Goal: Task Accomplishment & Management: Manage account settings

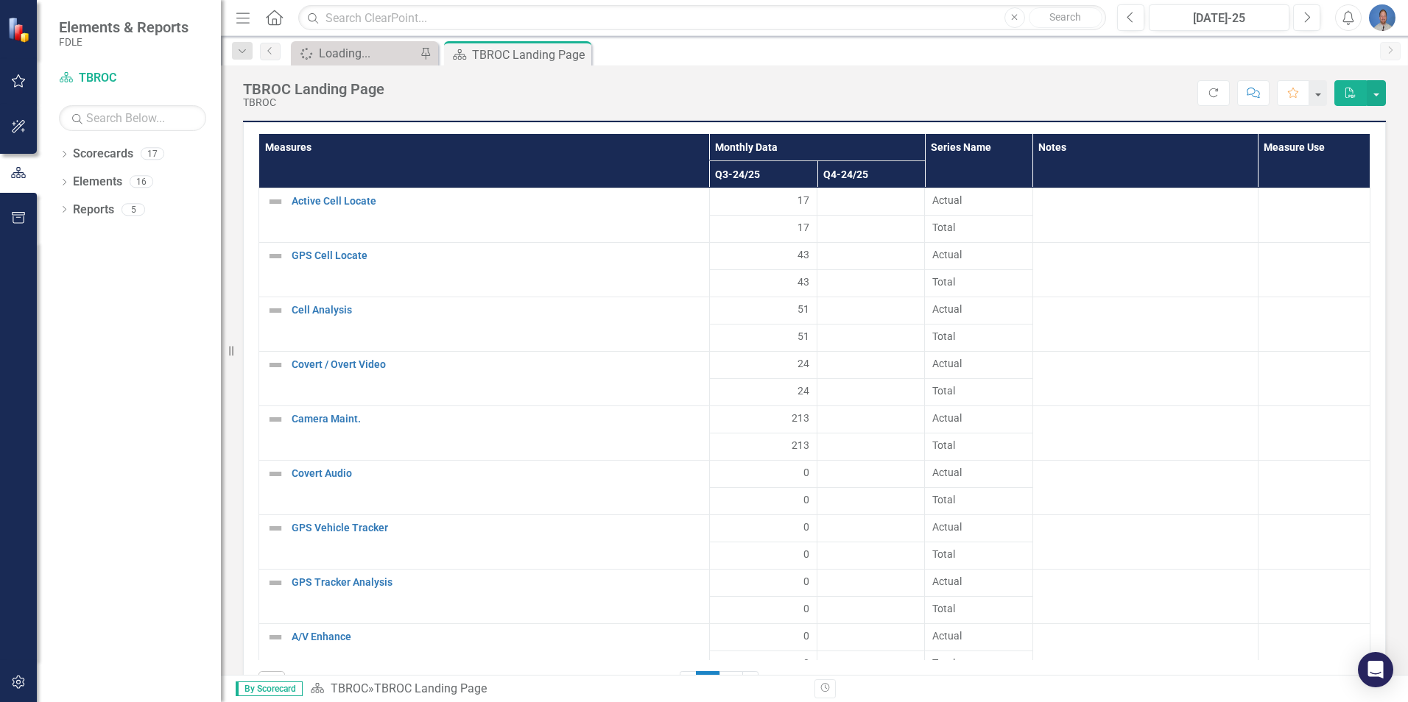
scroll to position [1326, 0]
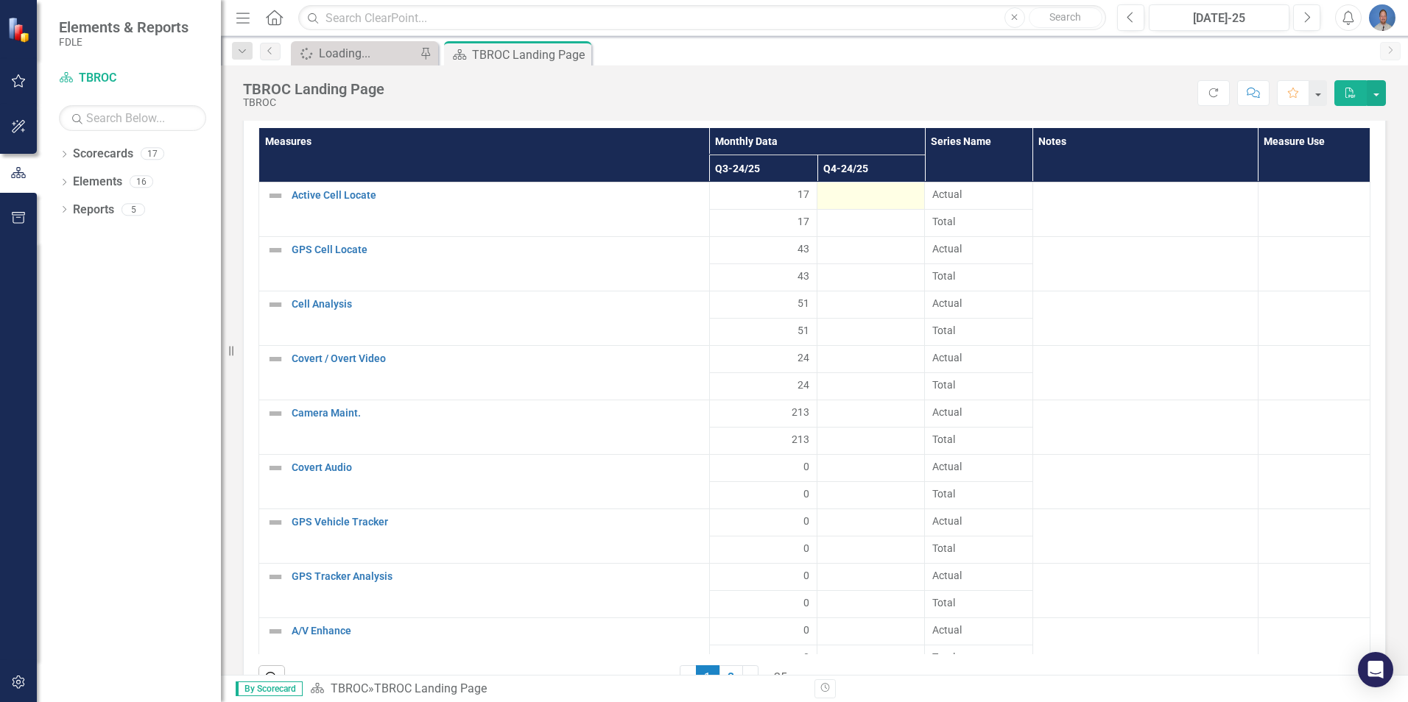
click at [847, 197] on div at bounding box center [871, 196] width 92 height 18
click at [891, 197] on div at bounding box center [871, 196] width 92 height 18
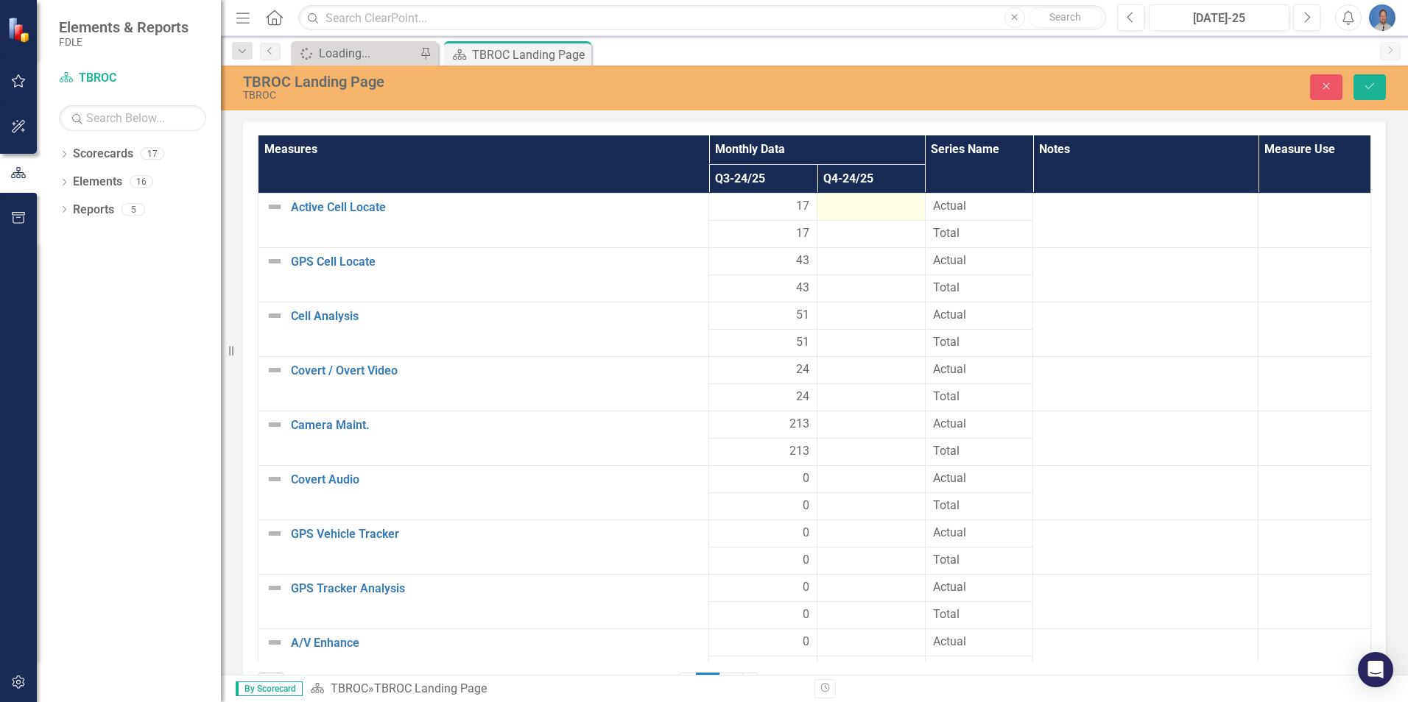
scroll to position [1332, 0]
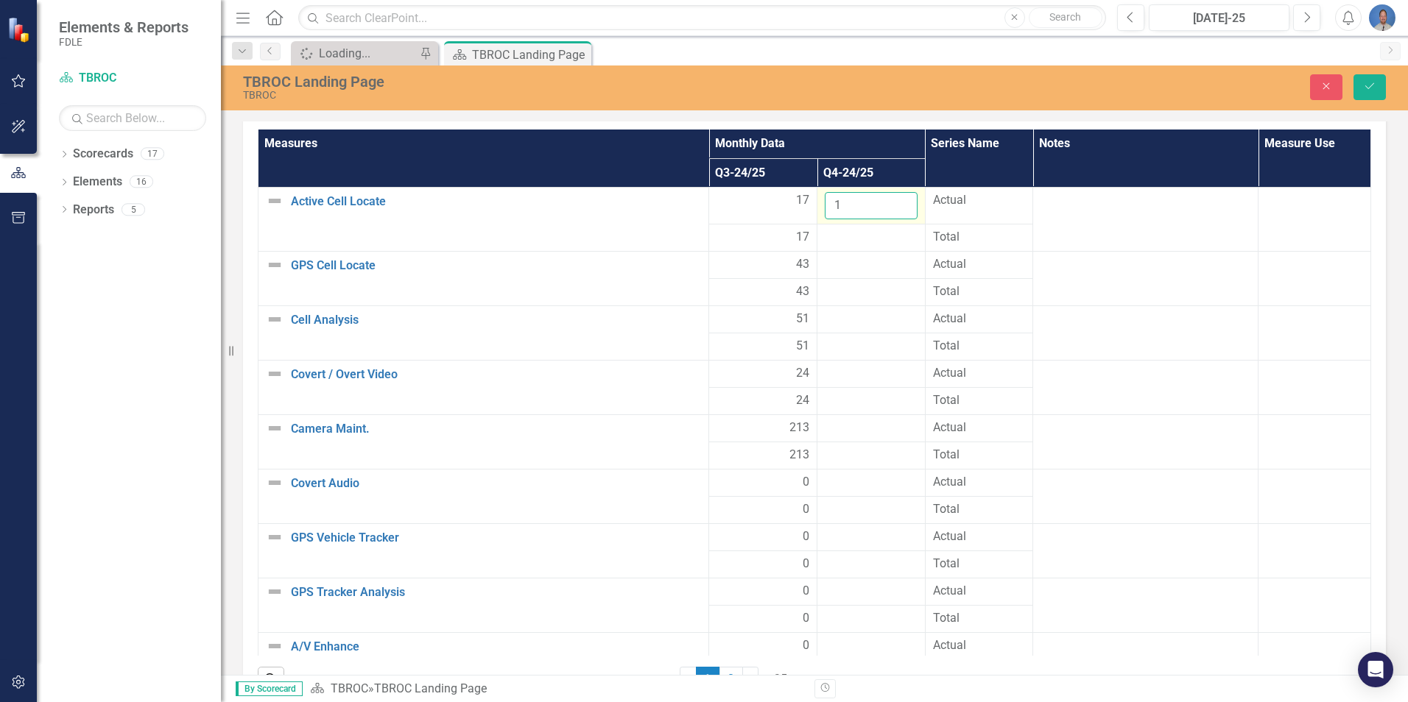
click at [888, 200] on input "1" at bounding box center [871, 205] width 93 height 27
click at [888, 200] on input "2" at bounding box center [871, 205] width 93 height 27
click at [888, 200] on input "3" at bounding box center [871, 205] width 93 height 27
click at [888, 200] on input "4" at bounding box center [871, 205] width 93 height 27
drag, startPoint x: 845, startPoint y: 205, endPoint x: 834, endPoint y: 203, distance: 11.1
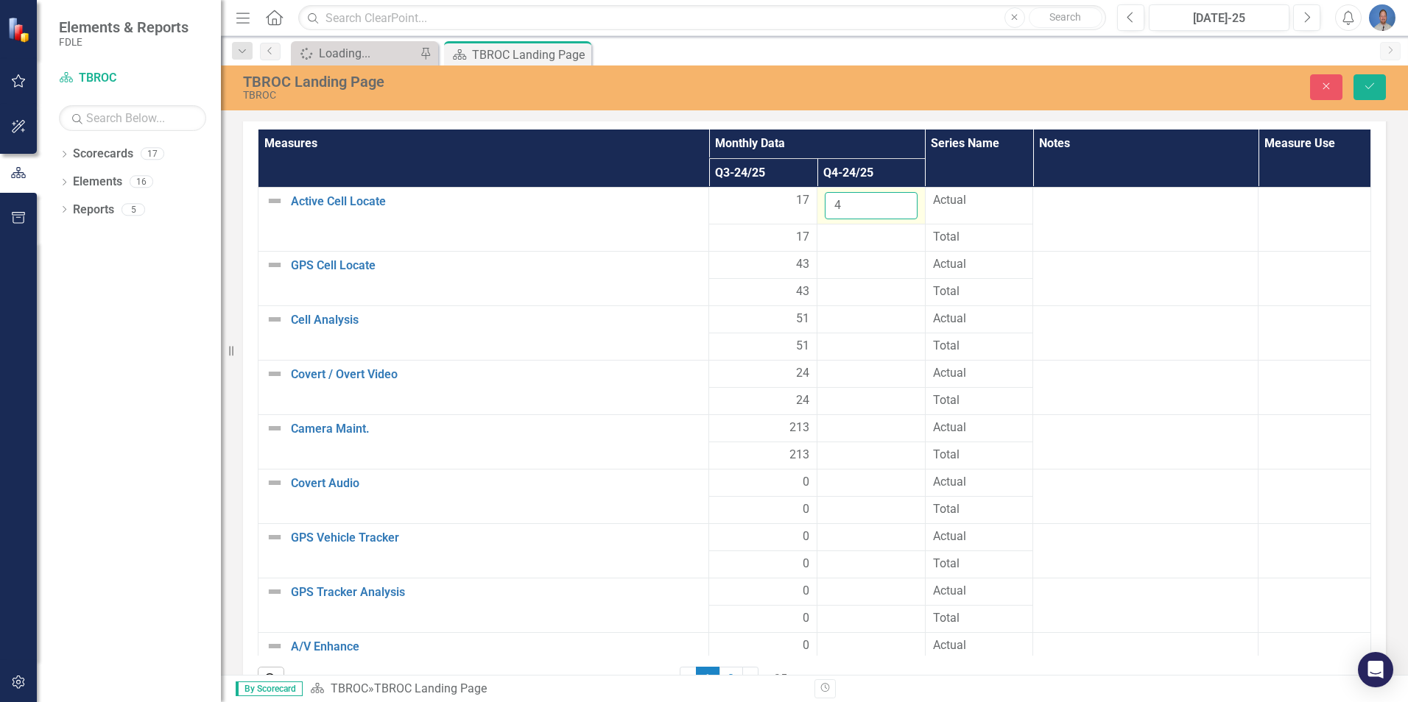
click at [802, 203] on tr "Active Cell Locate Edit Edit Measure Link Open Element 17 4 Actual" at bounding box center [814, 206] width 1112 height 37
type input "14"
click at [866, 236] on div at bounding box center [871, 238] width 93 height 18
click at [860, 261] on div at bounding box center [871, 265] width 93 height 18
click at [883, 266] on div at bounding box center [871, 265] width 93 height 18
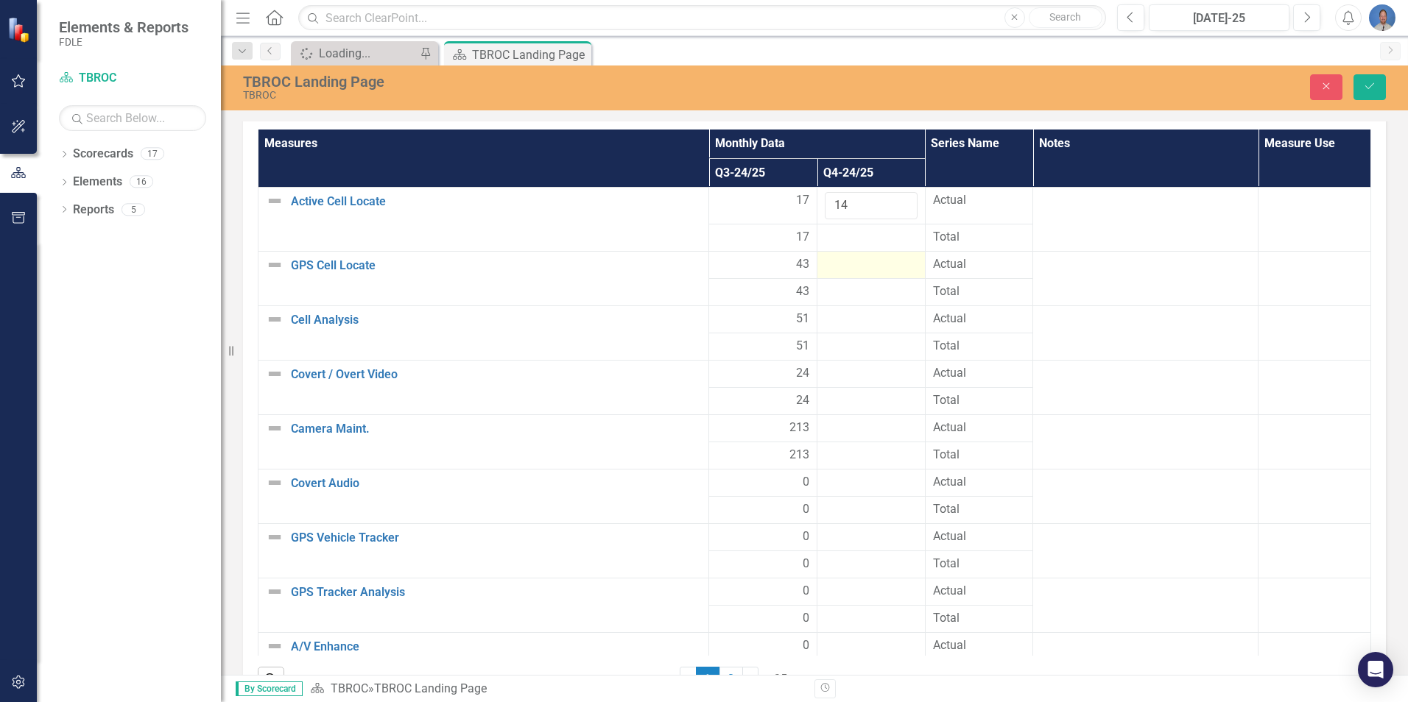
click at [883, 266] on div at bounding box center [871, 265] width 93 height 18
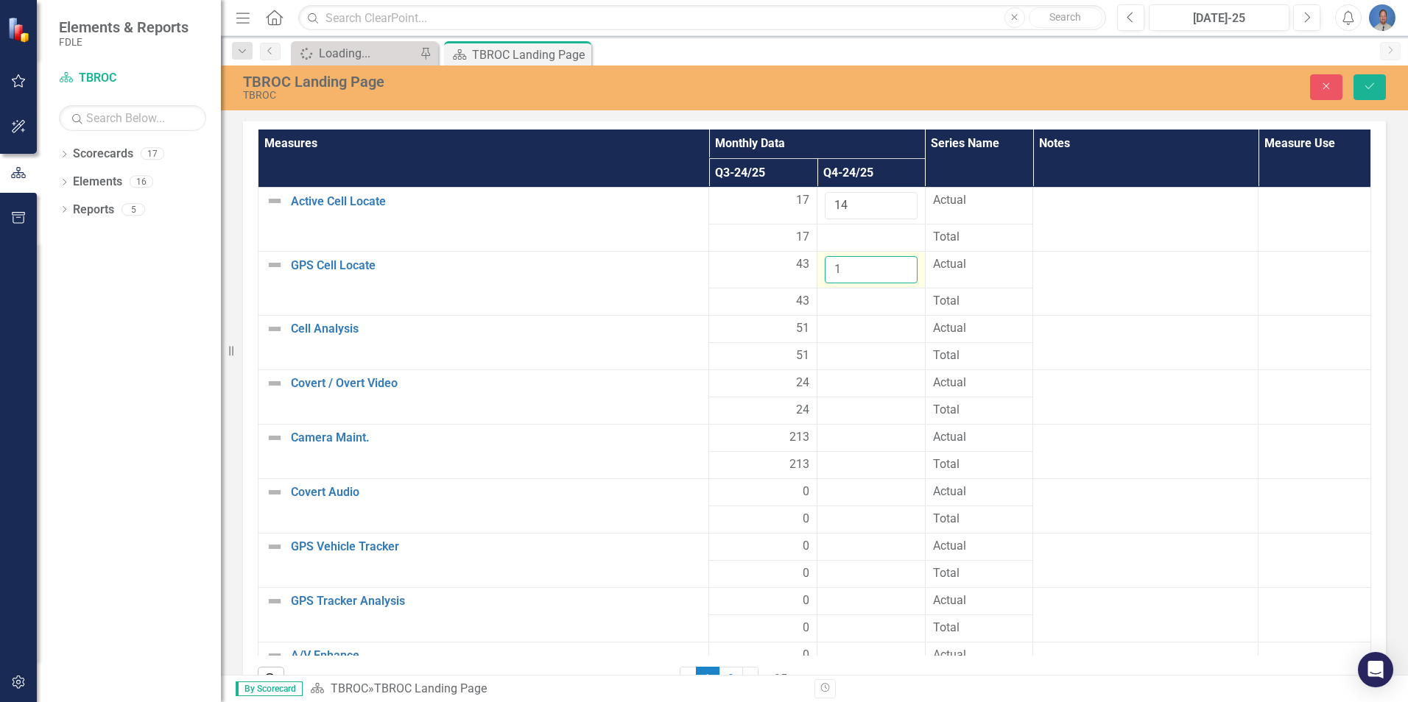
type input "1"
click at [889, 264] on input "1" at bounding box center [871, 269] width 93 height 27
type input "40"
click at [883, 300] on div at bounding box center [871, 302] width 93 height 18
click at [1374, 90] on icon "Save" at bounding box center [1369, 86] width 13 height 10
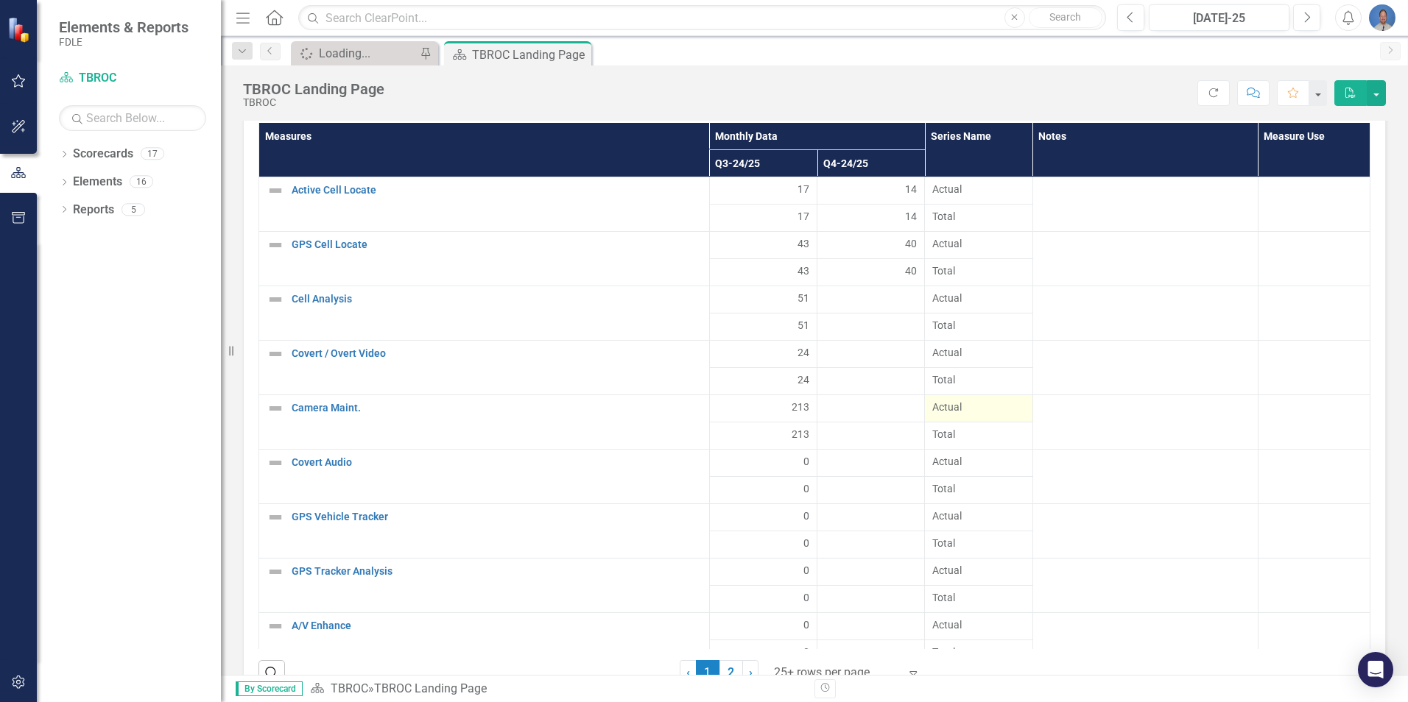
scroll to position [1305, 0]
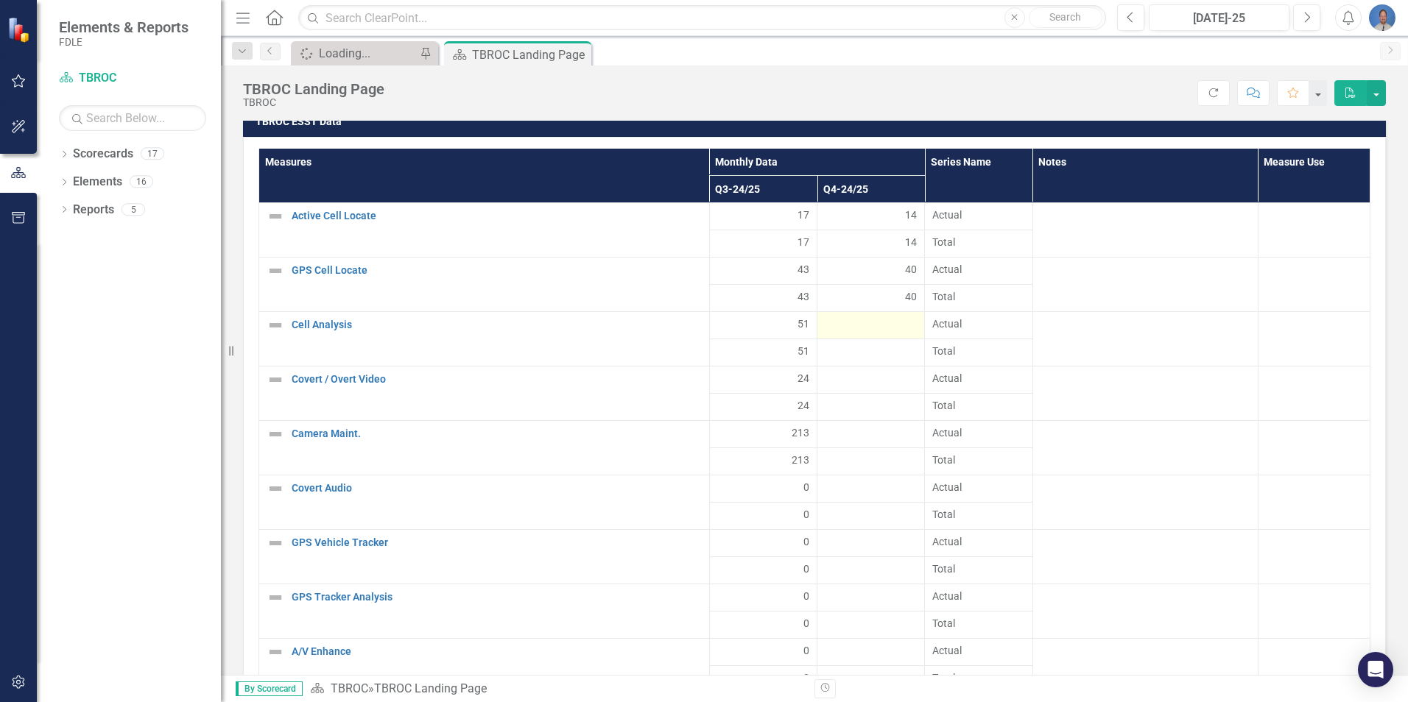
click at [878, 324] on div at bounding box center [871, 326] width 92 height 18
click at [897, 320] on div at bounding box center [871, 326] width 92 height 18
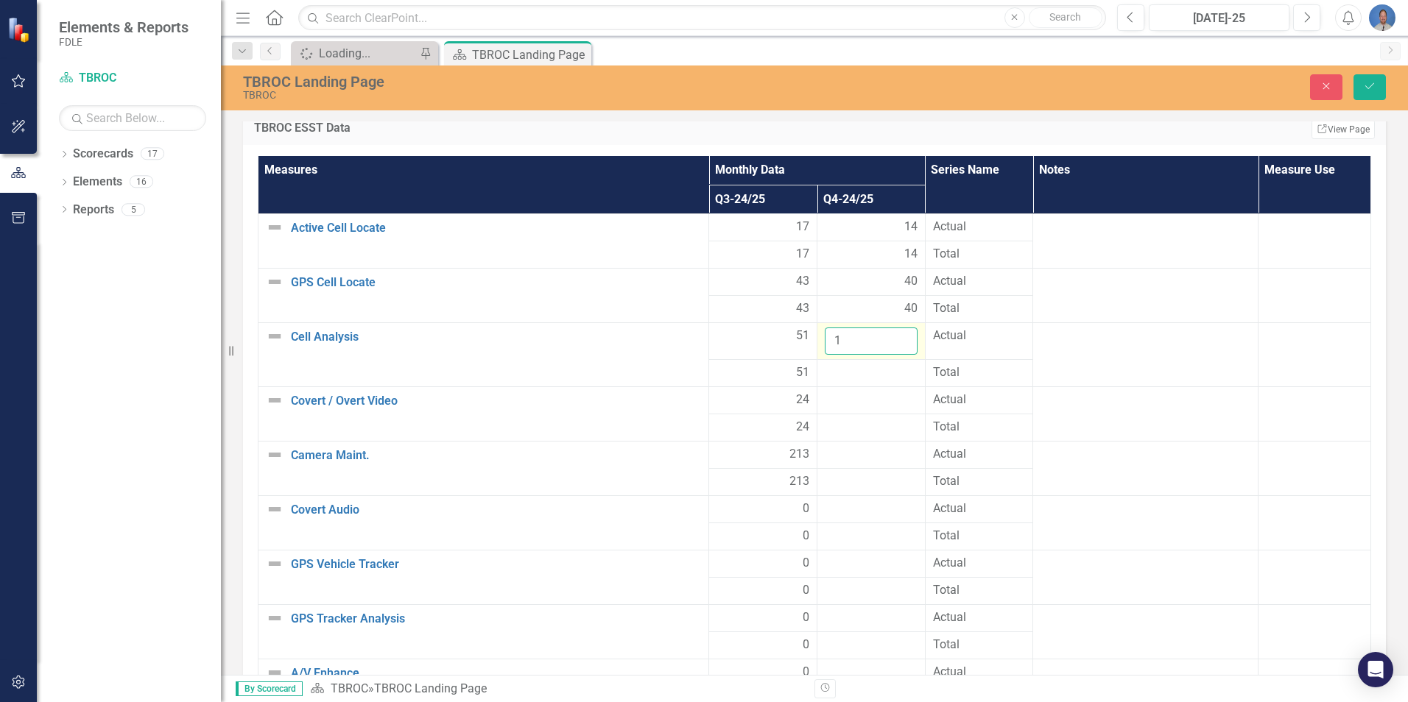
type input "1"
click at [885, 337] on input "1" at bounding box center [871, 341] width 93 height 27
type input "40"
click at [886, 405] on div at bounding box center [871, 401] width 93 height 18
click at [901, 396] on div at bounding box center [871, 401] width 93 height 18
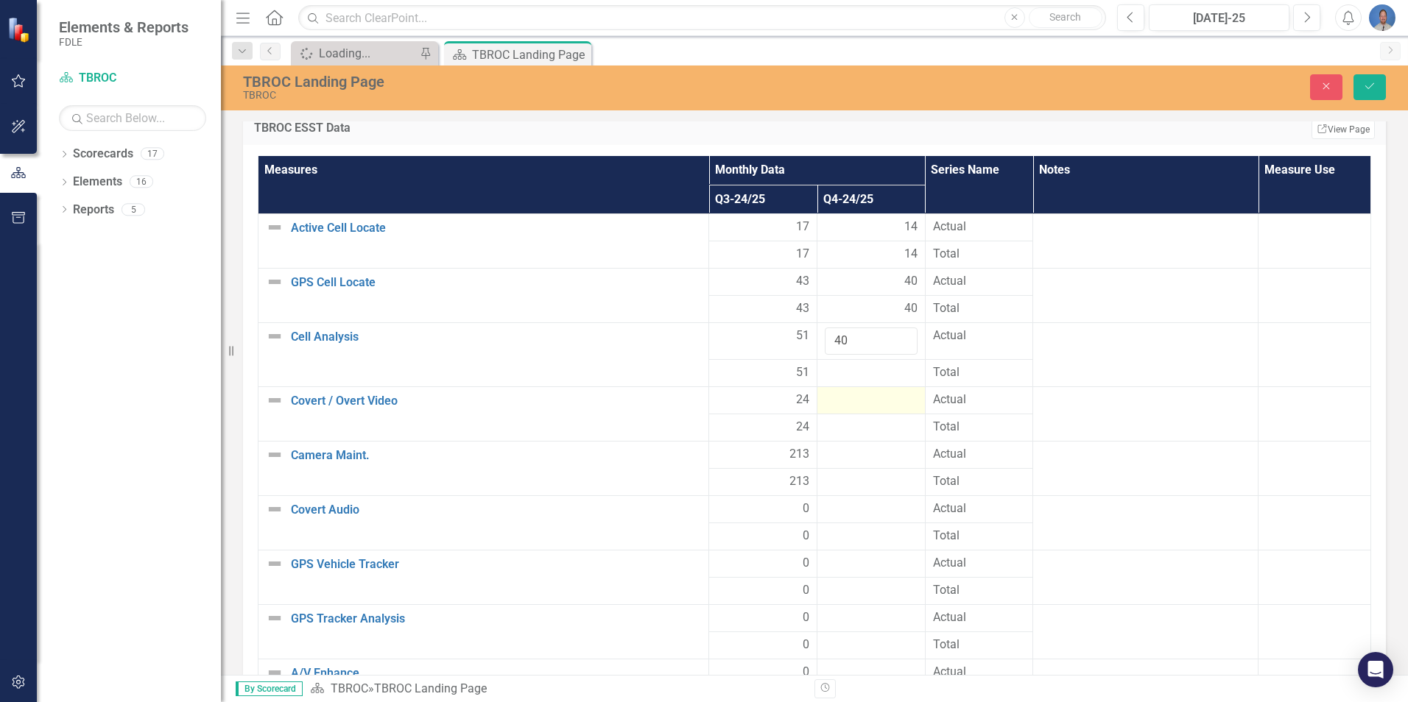
click at [901, 396] on div at bounding box center [871, 401] width 93 height 18
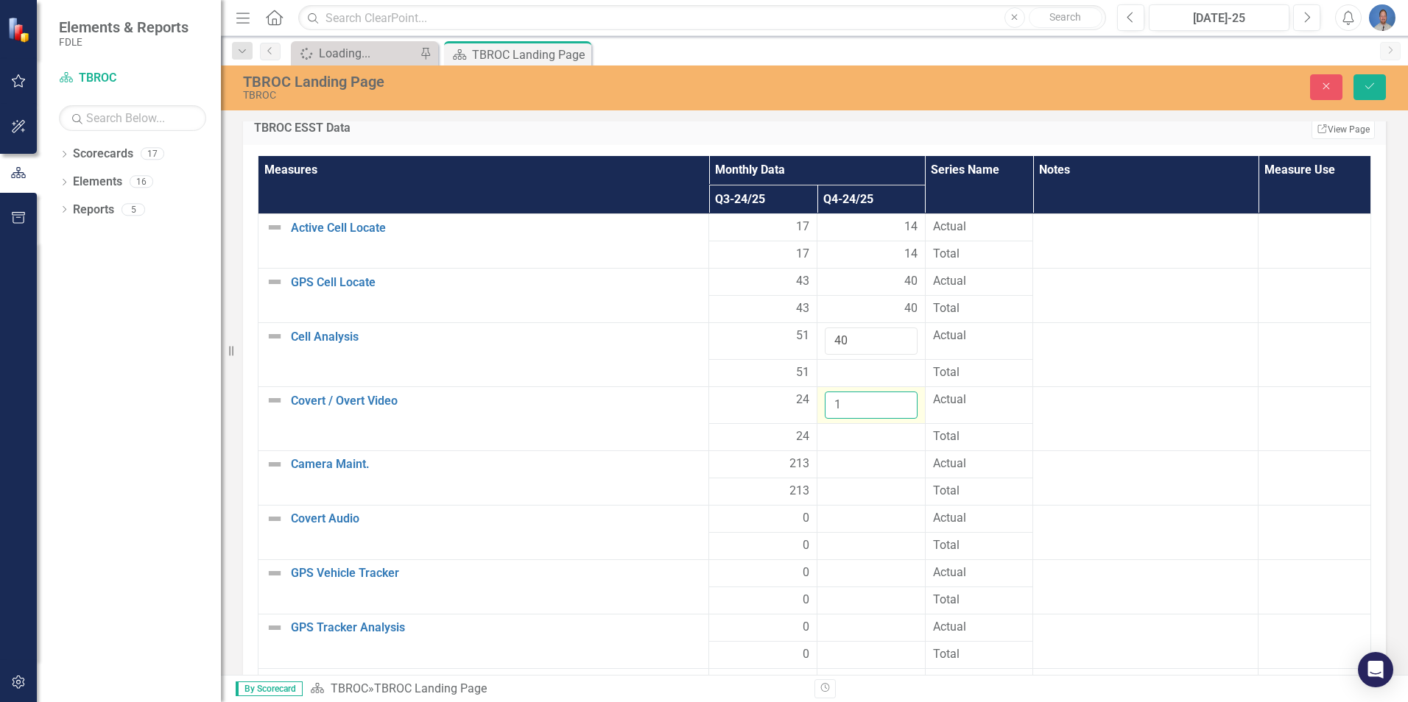
click at [889, 403] on input "1" at bounding box center [871, 405] width 93 height 27
click at [800, 406] on tr "Covert / Overt Video Edit Edit Measure Link Open Element 24 1 Actual" at bounding box center [814, 405] width 1112 height 37
type input "14"
click at [844, 338] on input "40" at bounding box center [871, 341] width 93 height 27
type input "45"
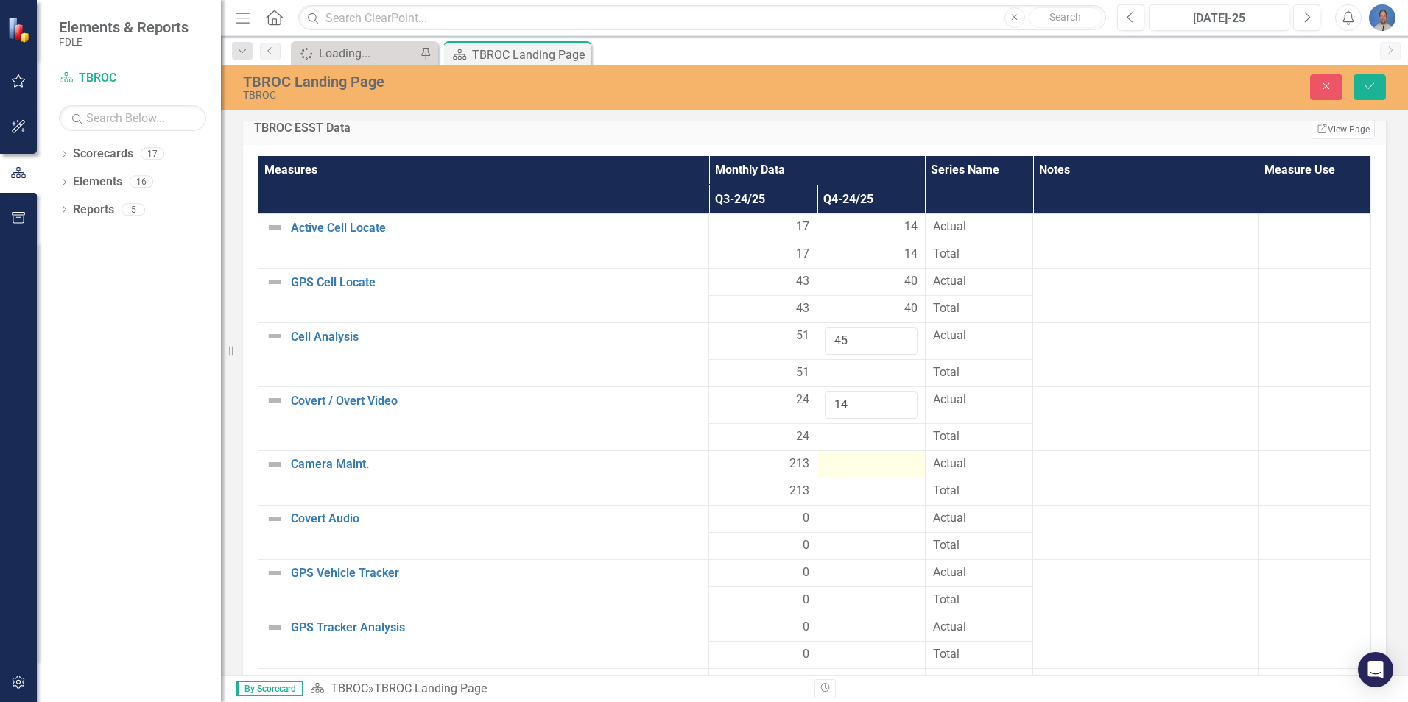
click at [878, 465] on div at bounding box center [871, 465] width 93 height 18
type input "1"
click at [890, 465] on input "1" at bounding box center [871, 469] width 93 height 27
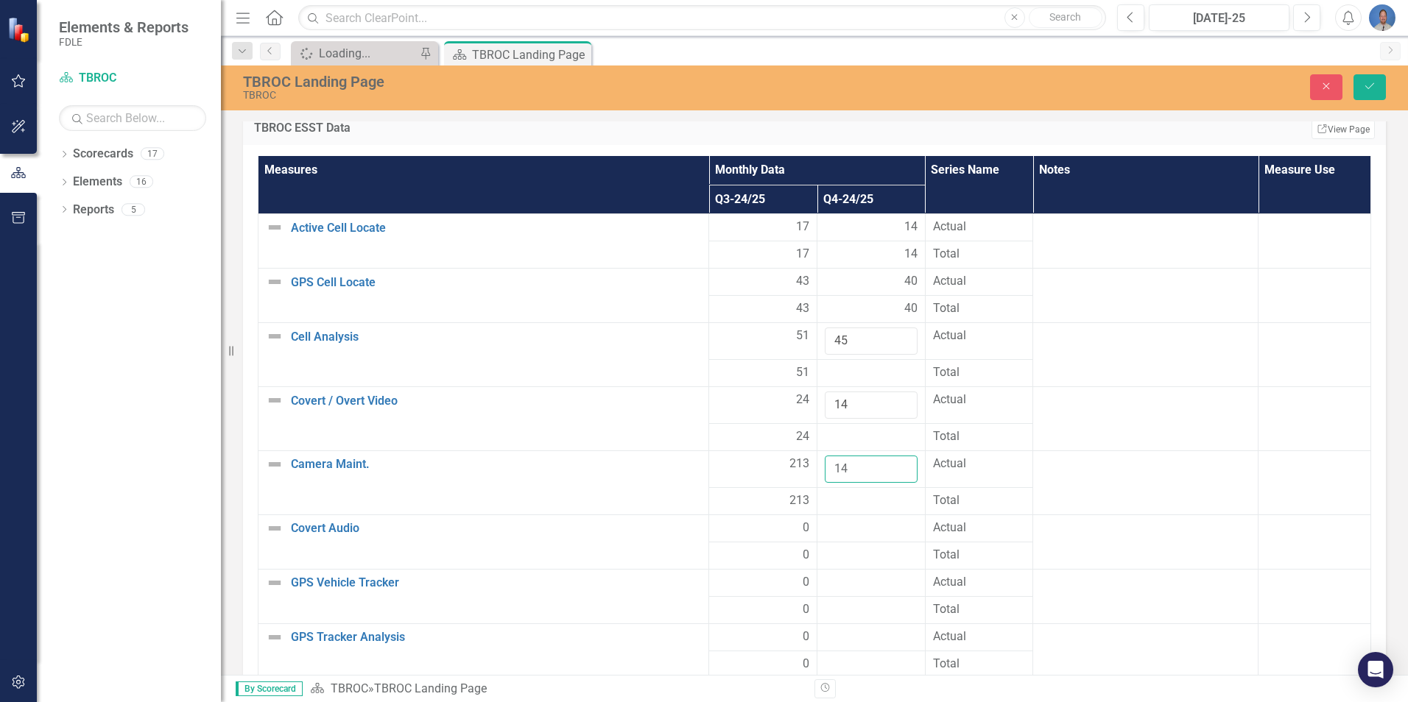
type input "14"
click at [881, 529] on div at bounding box center [871, 529] width 93 height 18
click at [883, 529] on div at bounding box center [871, 529] width 93 height 18
click at [889, 529] on input "1" at bounding box center [871, 533] width 93 height 27
type input "0"
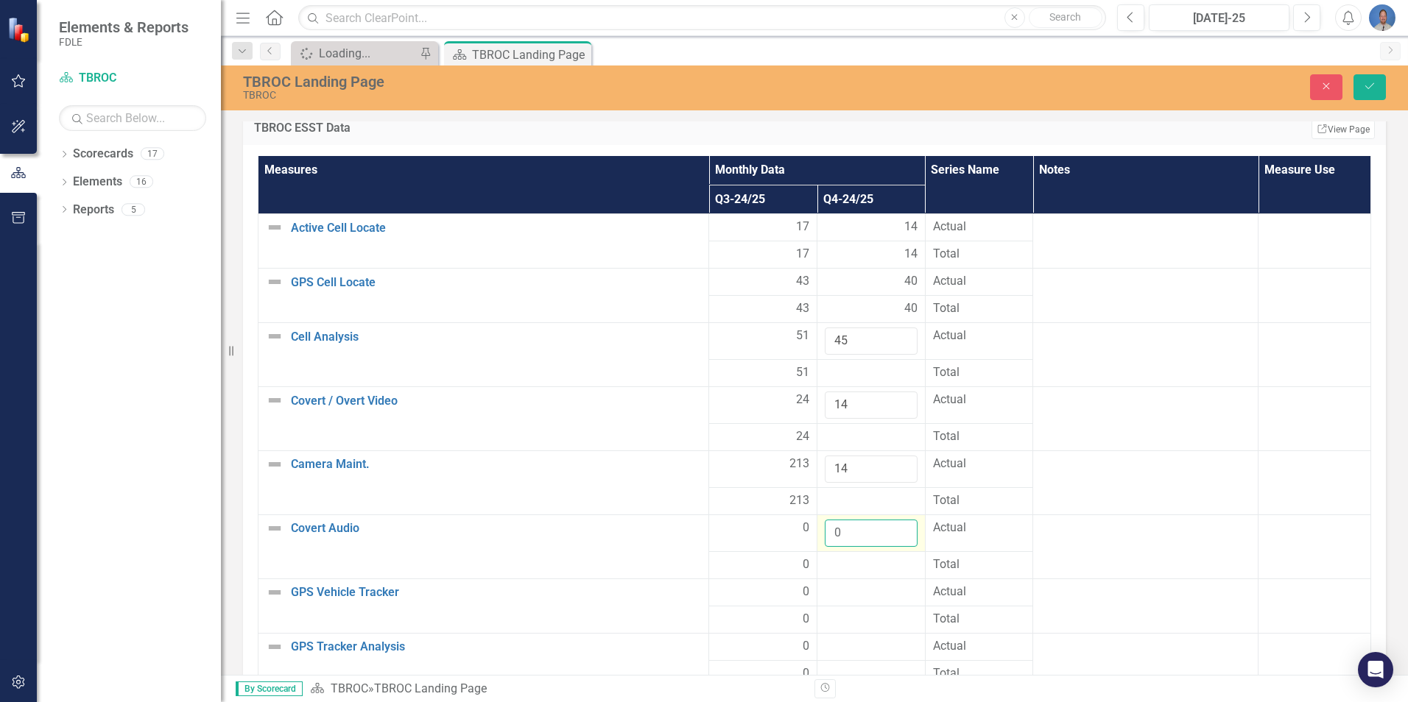
click at [892, 540] on input "0" at bounding box center [871, 533] width 93 height 27
click at [883, 593] on div at bounding box center [871, 593] width 93 height 18
click at [894, 593] on div at bounding box center [871, 593] width 93 height 18
click at [892, 592] on input "1" at bounding box center [871, 597] width 93 height 27
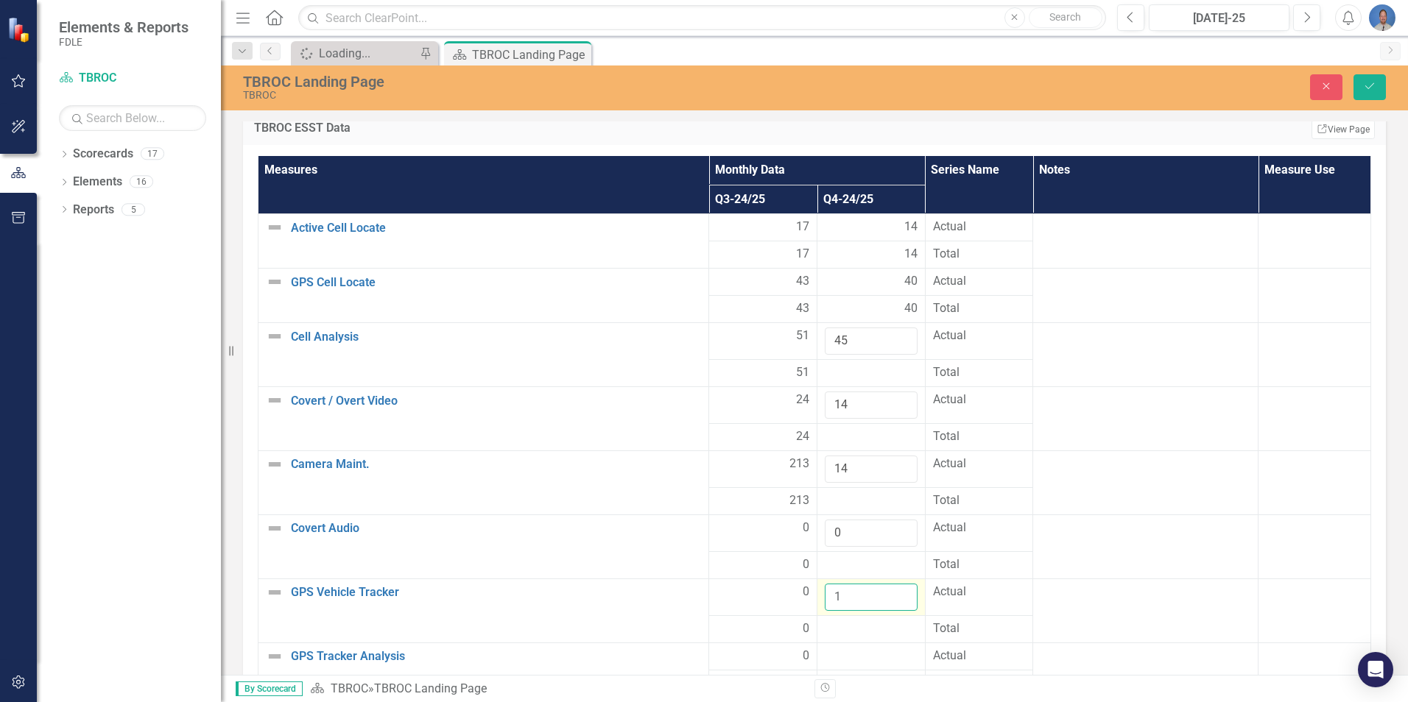
click at [891, 608] on input "1" at bounding box center [871, 597] width 93 height 27
click at [892, 602] on input "0" at bounding box center [871, 597] width 93 height 27
click at [890, 601] on input "-1" at bounding box center [871, 597] width 93 height 27
click at [889, 596] on input "0" at bounding box center [871, 597] width 93 height 27
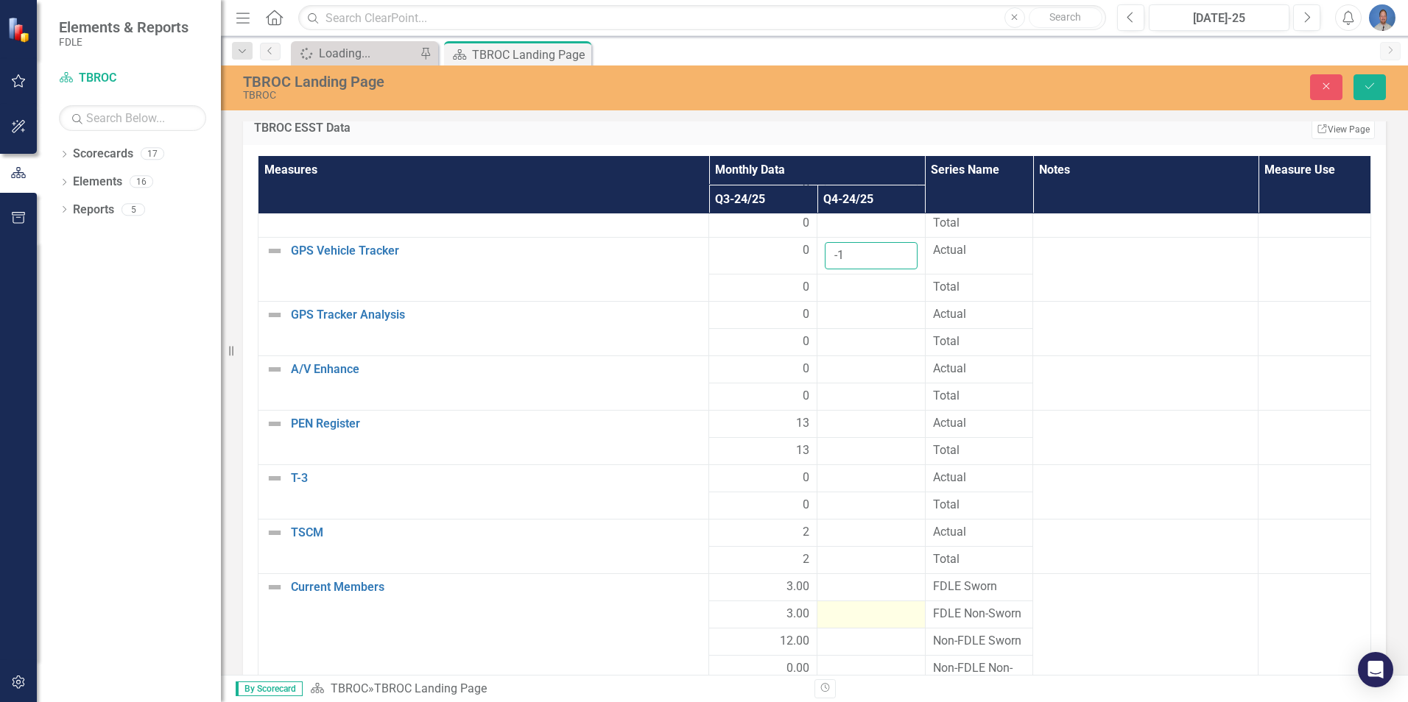
scroll to position [368, 0]
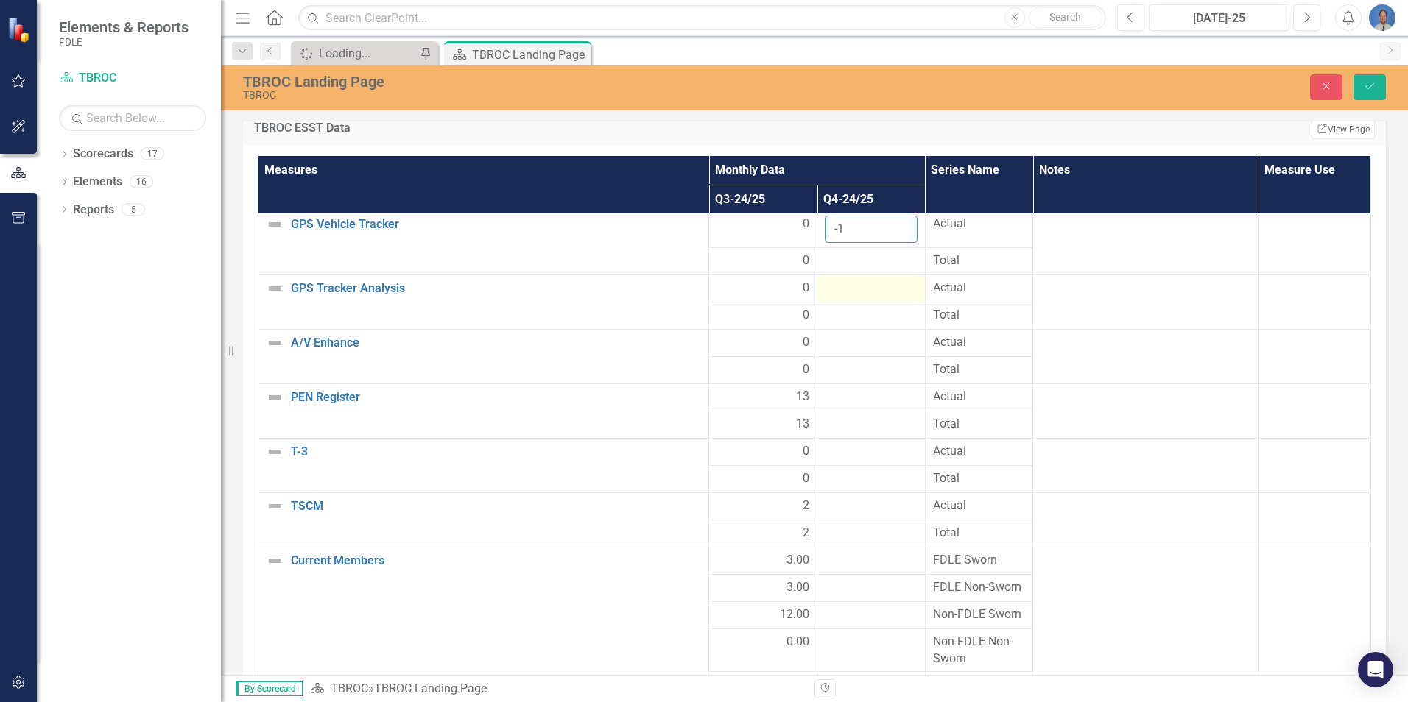
type input "-1"
click at [864, 288] on div at bounding box center [871, 289] width 93 height 18
click at [864, 287] on div at bounding box center [871, 289] width 93 height 18
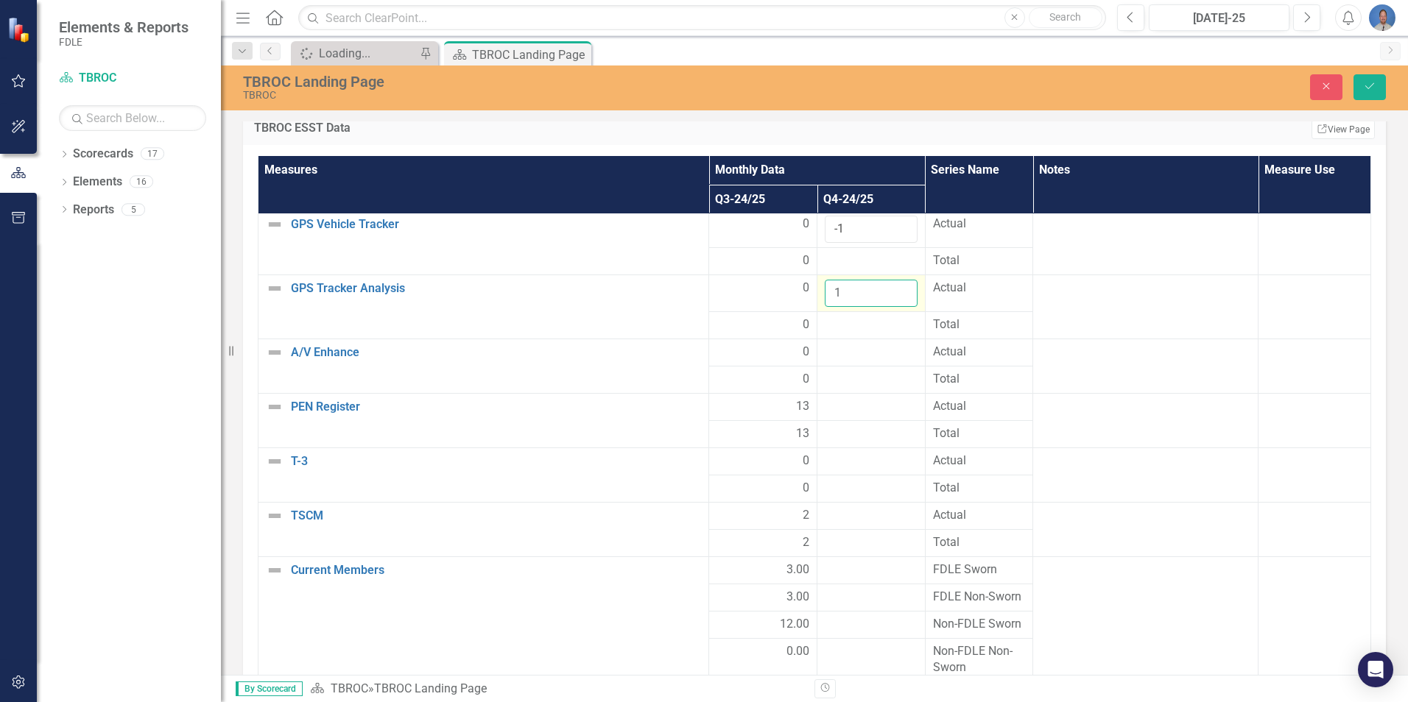
click at [888, 287] on input "1" at bounding box center [871, 293] width 93 height 27
click at [891, 303] on input "1" at bounding box center [871, 293] width 93 height 27
click at [886, 299] on input "0" at bounding box center [871, 293] width 93 height 27
click at [886, 296] on input "-1" at bounding box center [871, 293] width 93 height 27
type input "0"
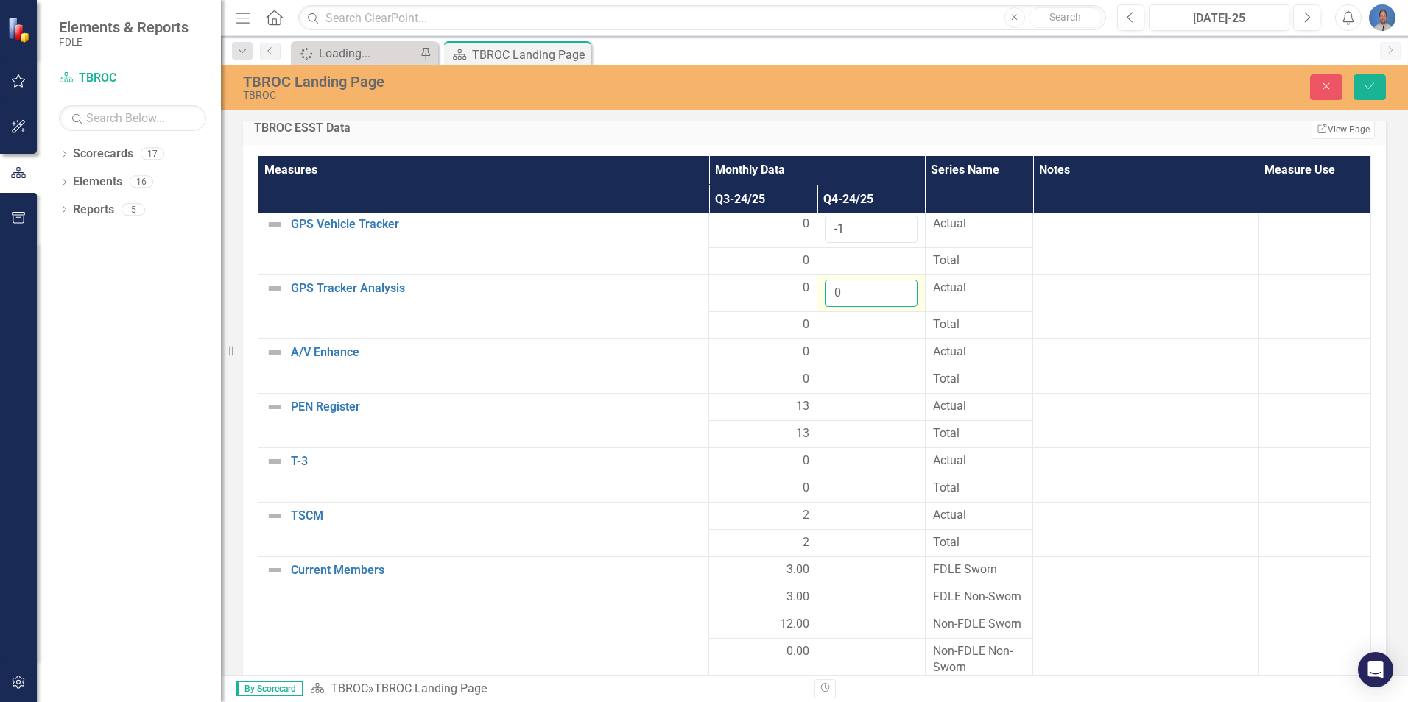
click at [888, 287] on input "0" at bounding box center [871, 293] width 93 height 27
type input "0"
click at [886, 224] on input "0" at bounding box center [871, 229] width 93 height 27
click at [836, 356] on div at bounding box center [871, 353] width 93 height 18
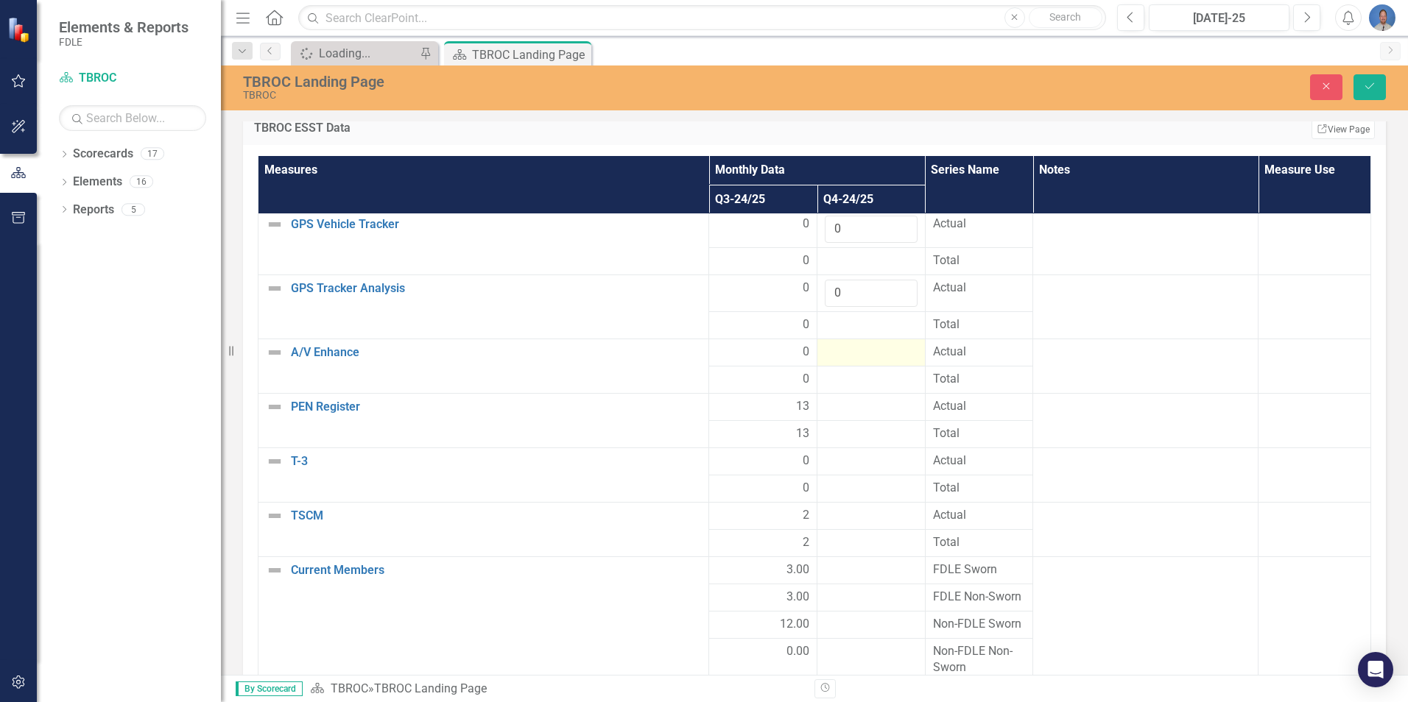
click at [836, 356] on div at bounding box center [871, 353] width 93 height 18
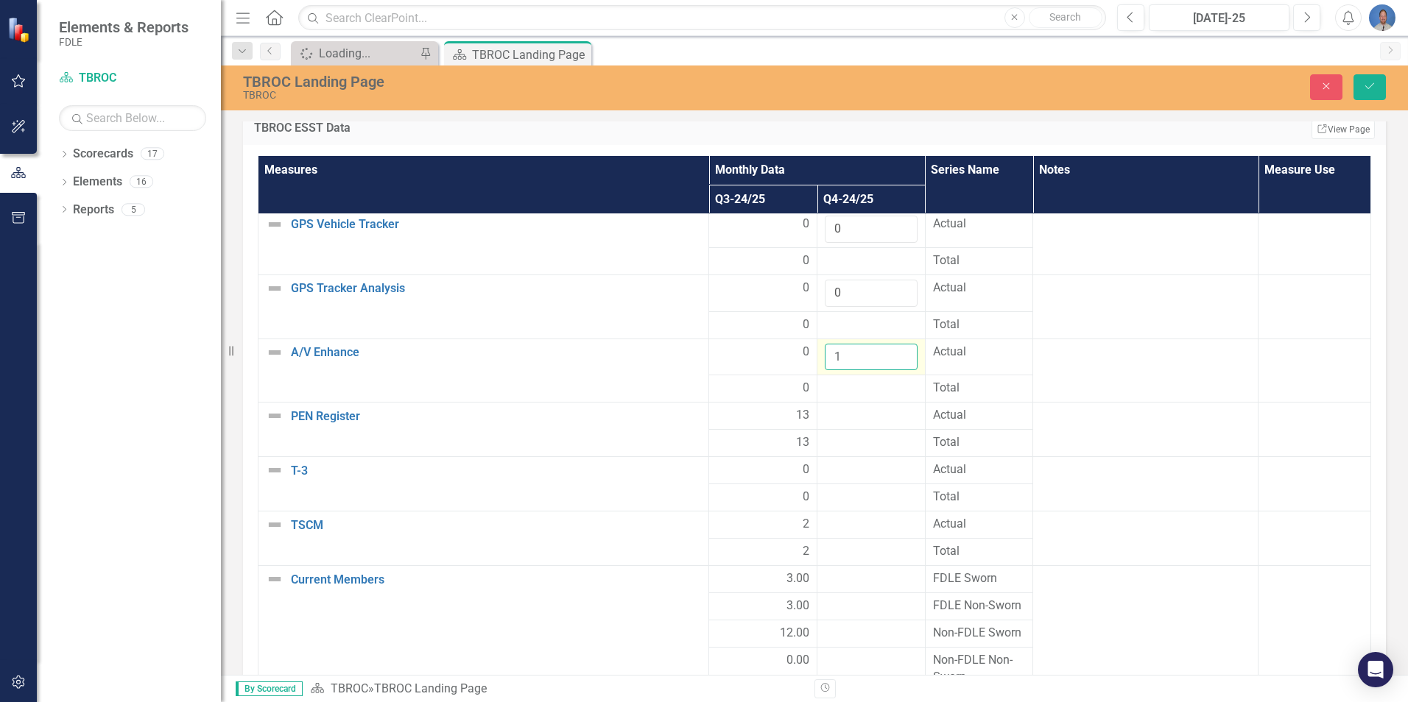
click at [889, 351] on input "1" at bounding box center [871, 357] width 93 height 27
type input "0"
click at [890, 363] on input "0" at bounding box center [871, 357] width 93 height 27
click at [842, 420] on div at bounding box center [871, 416] width 93 height 18
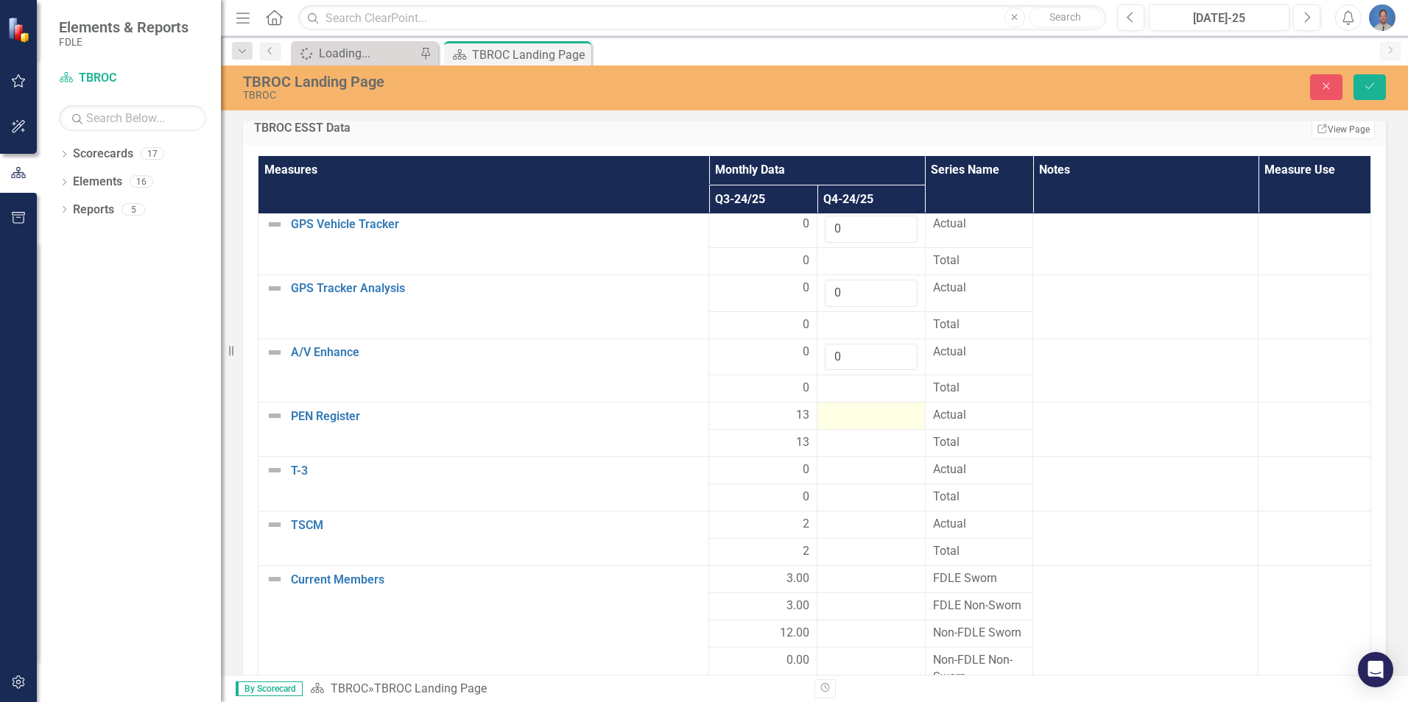
click at [842, 420] on div at bounding box center [871, 416] width 93 height 18
type input "1"
click at [886, 415] on input "1" at bounding box center [871, 420] width 93 height 27
type input "20"
click at [861, 448] on div at bounding box center [871, 453] width 93 height 18
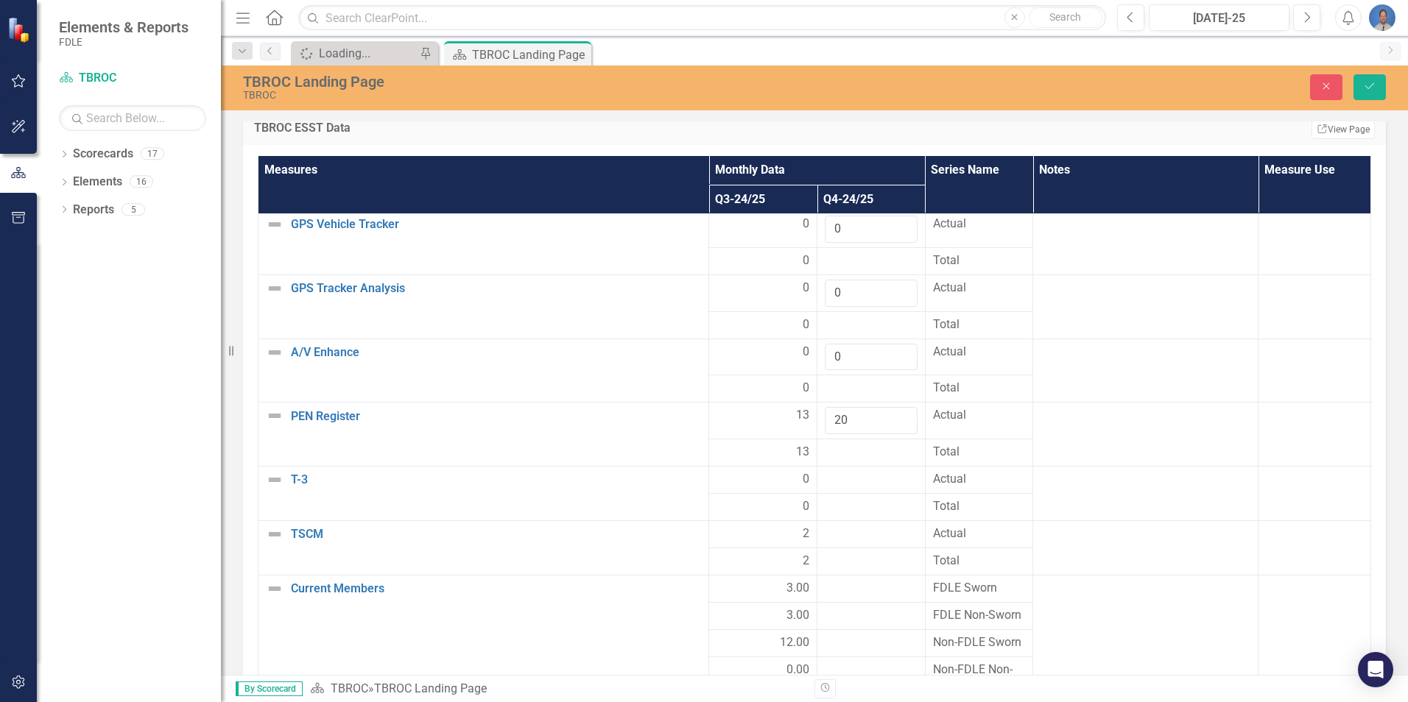
click at [861, 448] on div at bounding box center [871, 453] width 93 height 18
click at [849, 473] on div at bounding box center [871, 480] width 93 height 18
click at [848, 473] on div at bounding box center [871, 480] width 93 height 18
click at [886, 481] on input "1" at bounding box center [871, 484] width 93 height 27
type input "0"
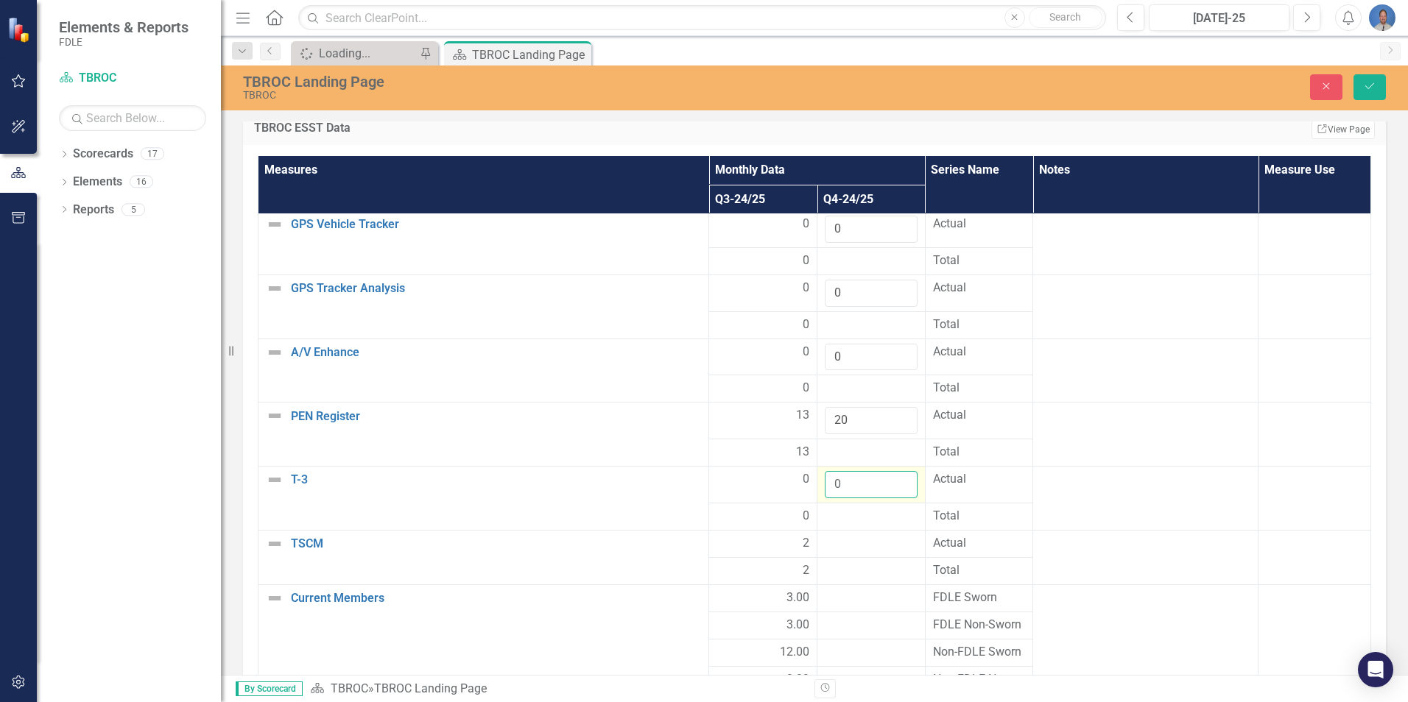
click at [892, 491] on input "0" at bounding box center [871, 484] width 93 height 27
click at [872, 551] on div at bounding box center [871, 544] width 93 height 18
click at [886, 545] on div at bounding box center [871, 544] width 93 height 18
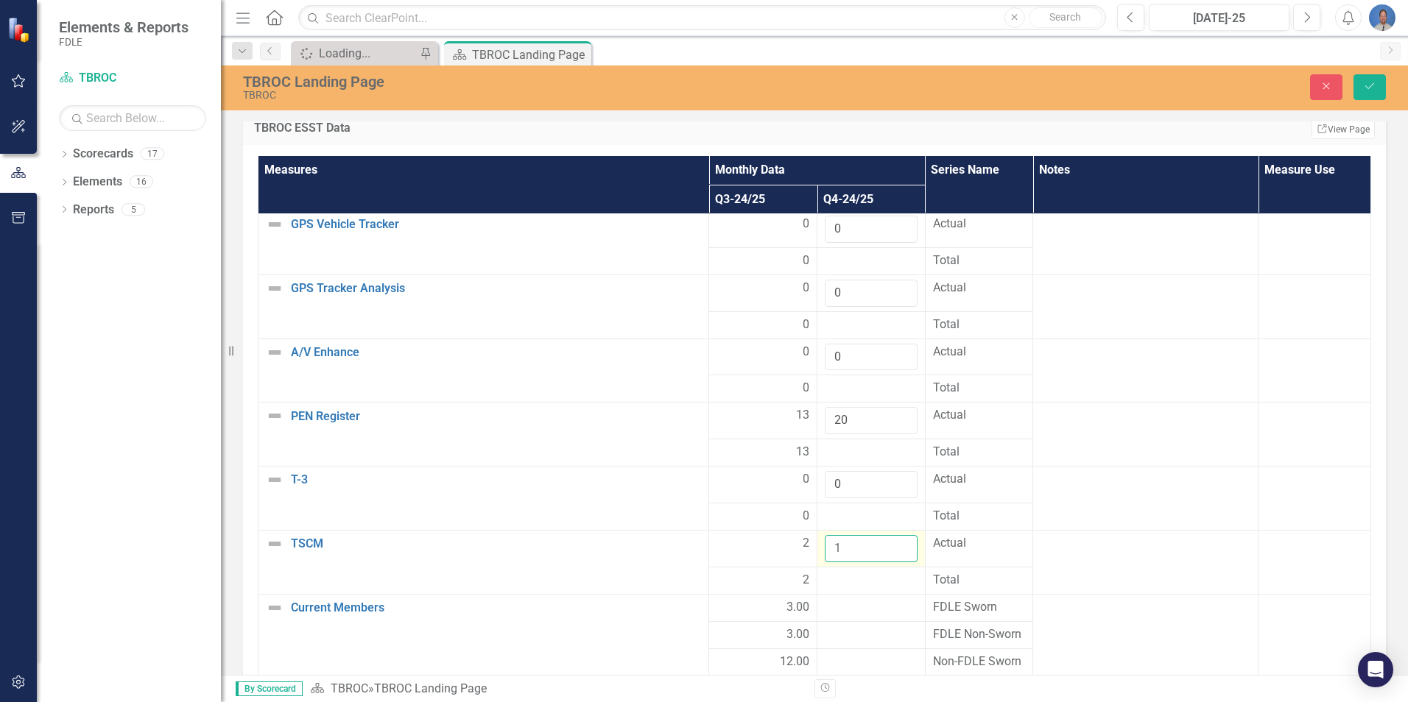
click at [889, 544] on input "1" at bounding box center [871, 548] width 93 height 27
click at [893, 559] on input "1" at bounding box center [871, 548] width 93 height 27
type input "0"
click at [890, 556] on input "0" at bounding box center [871, 548] width 93 height 27
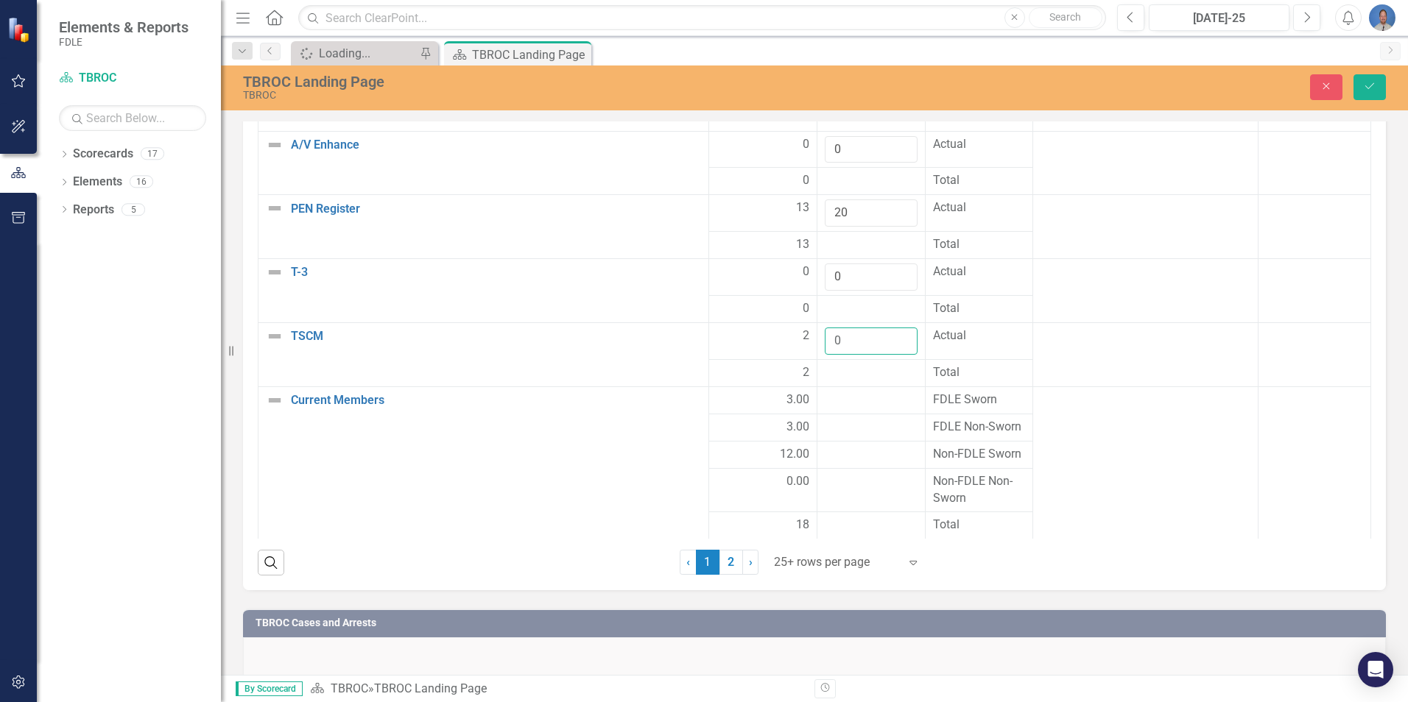
scroll to position [1453, 0]
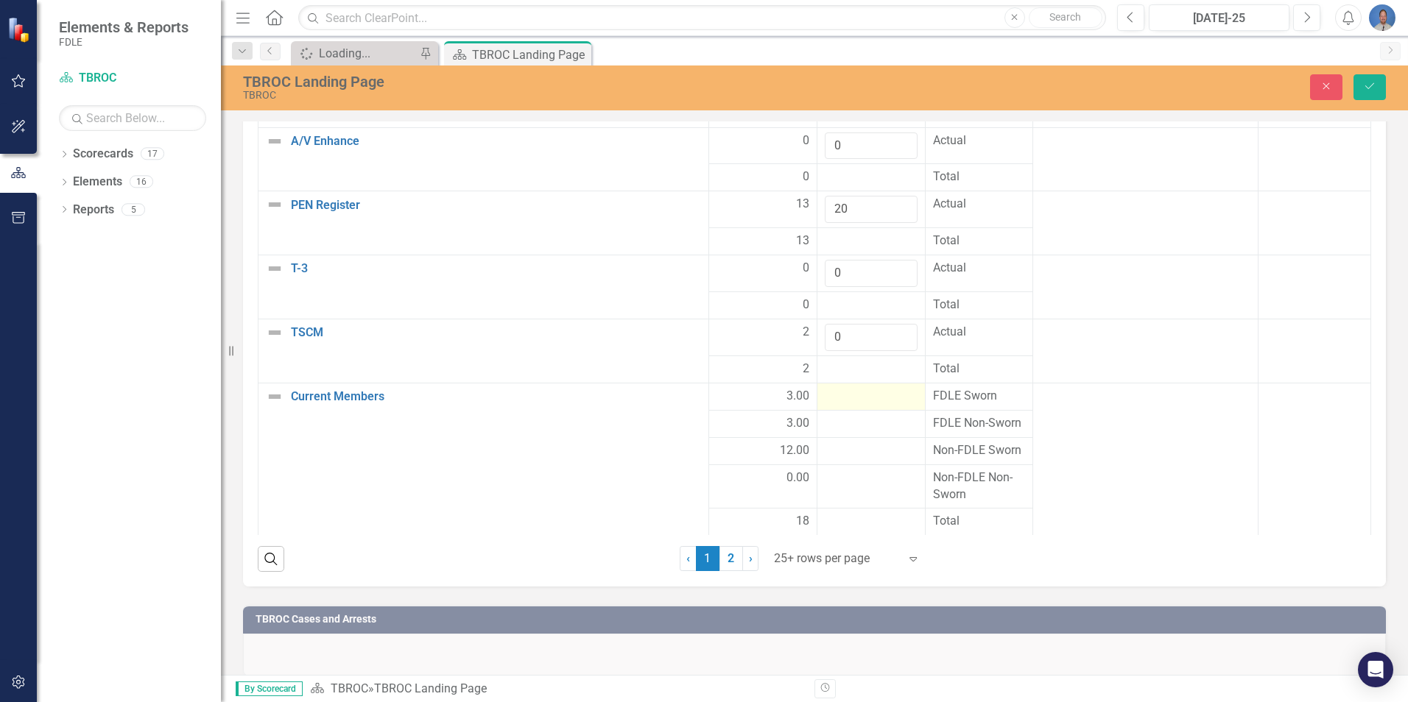
click at [874, 392] on div at bounding box center [871, 397] width 93 height 18
click at [889, 398] on input "1" at bounding box center [871, 401] width 93 height 27
click at [889, 398] on input "2" at bounding box center [871, 401] width 93 height 27
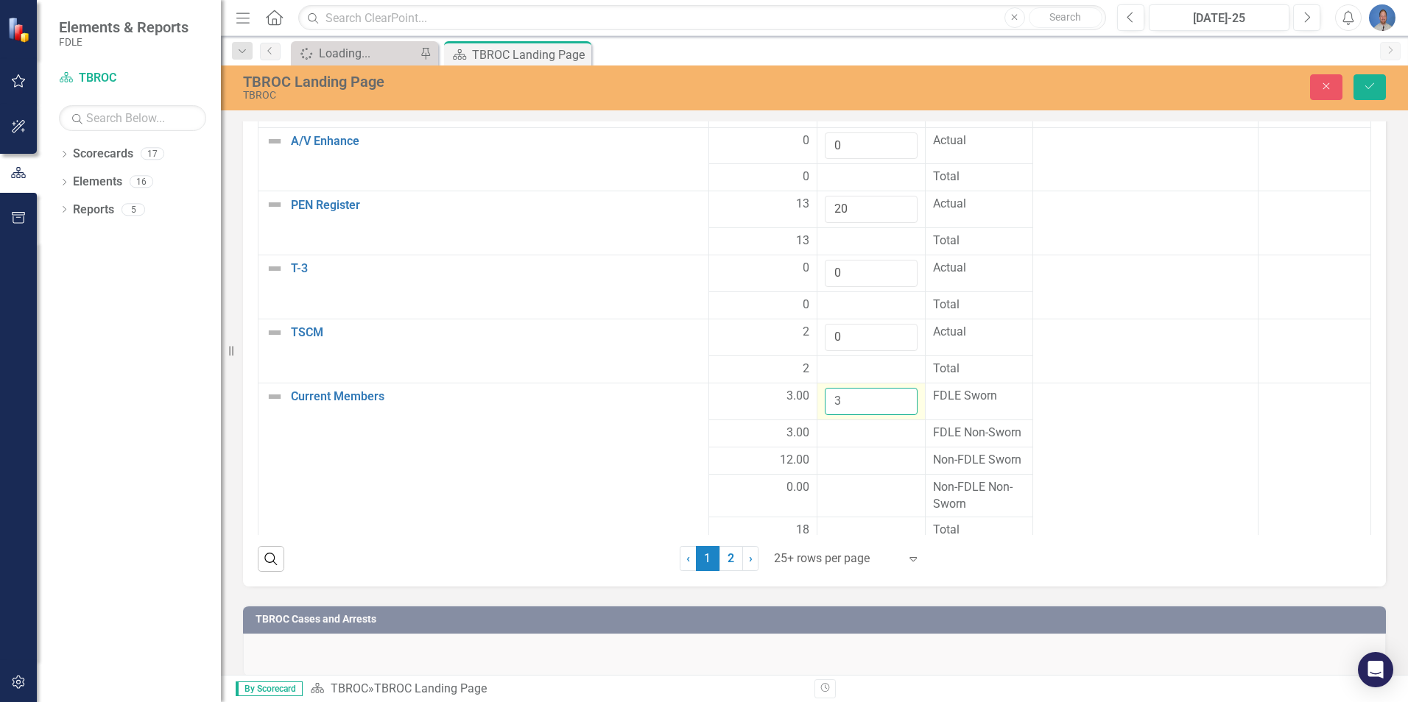
type input "3"
click at [889, 398] on input "3" at bounding box center [871, 401] width 93 height 27
click at [869, 431] on div at bounding box center [871, 434] width 93 height 18
click at [869, 434] on div at bounding box center [871, 434] width 93 height 18
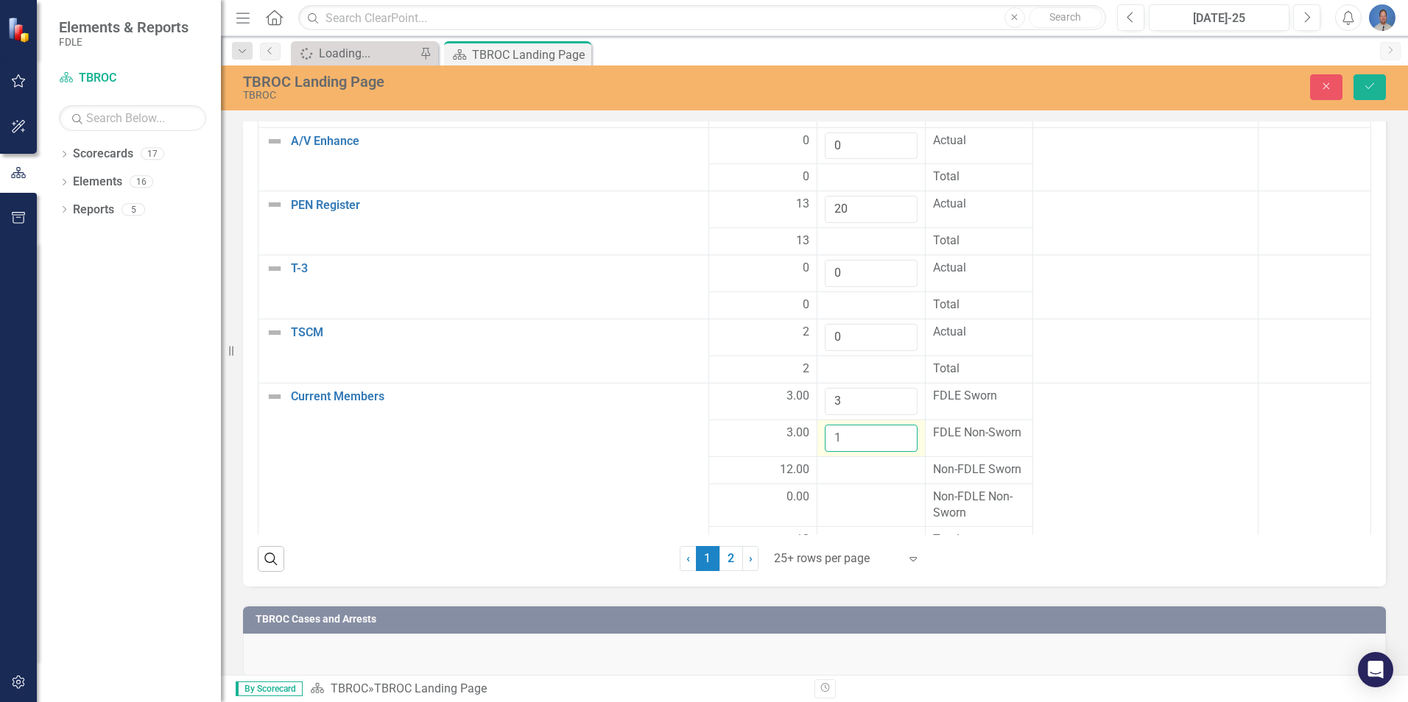
click at [890, 432] on input "1" at bounding box center [871, 438] width 93 height 27
click at [890, 432] on input "2" at bounding box center [871, 438] width 93 height 27
type input "3"
click at [890, 432] on input "3" at bounding box center [871, 438] width 93 height 27
click at [858, 465] on div at bounding box center [871, 471] width 93 height 18
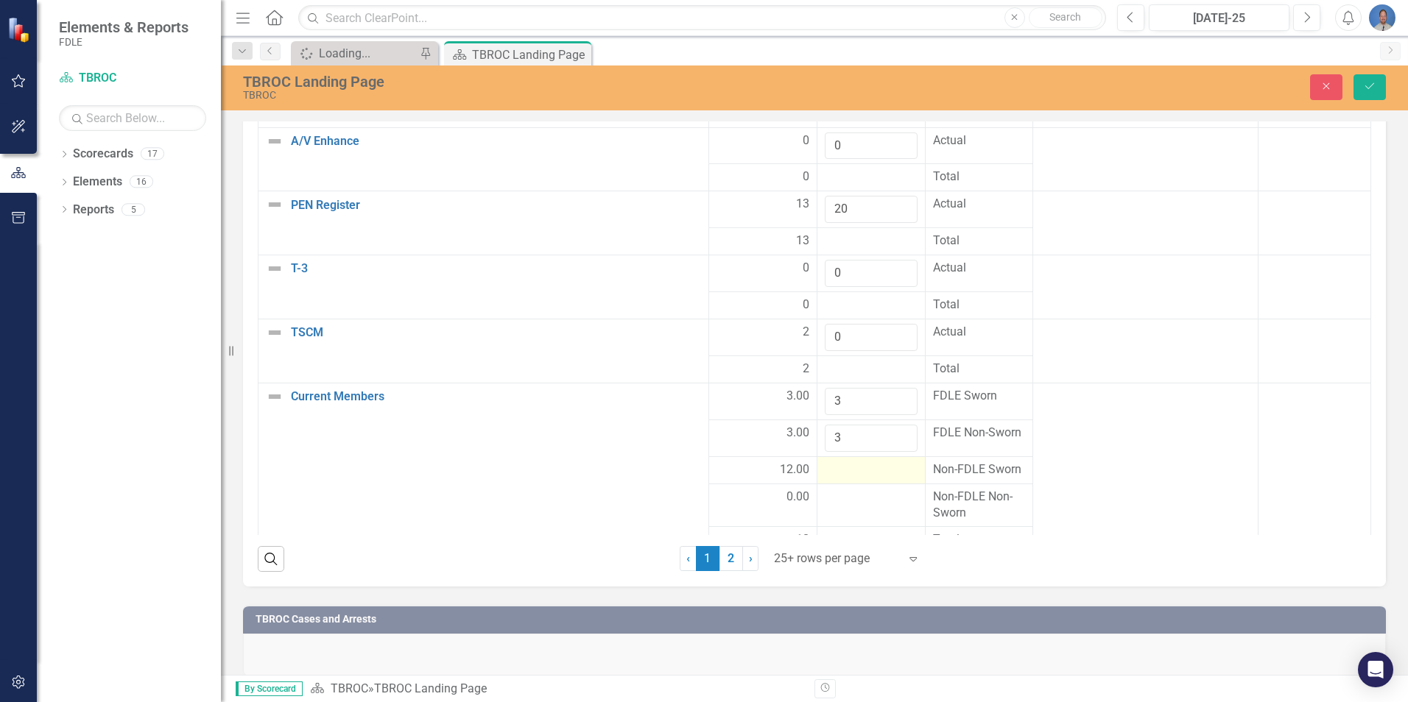
click at [878, 470] on div at bounding box center [871, 471] width 93 height 18
click at [892, 470] on input "1" at bounding box center [871, 475] width 93 height 27
click at [892, 470] on input "2" at bounding box center [871, 475] width 93 height 27
click at [892, 470] on input "3" at bounding box center [871, 475] width 93 height 27
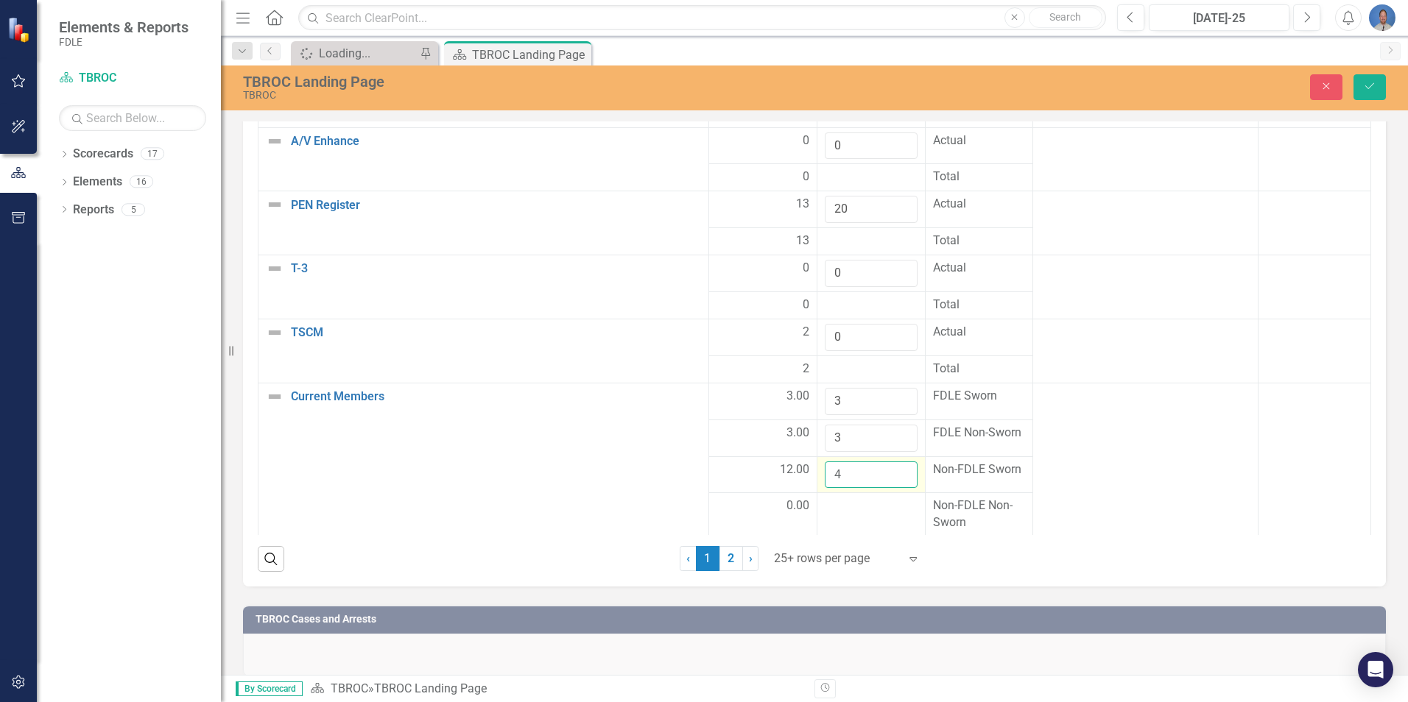
click at [892, 470] on input "4" at bounding box center [871, 475] width 93 height 27
click at [892, 470] on input "5" at bounding box center [871, 475] width 93 height 27
click at [892, 470] on input "6" at bounding box center [871, 475] width 93 height 27
click at [892, 470] on input "7" at bounding box center [871, 475] width 93 height 27
click at [892, 470] on input "8" at bounding box center [871, 475] width 93 height 27
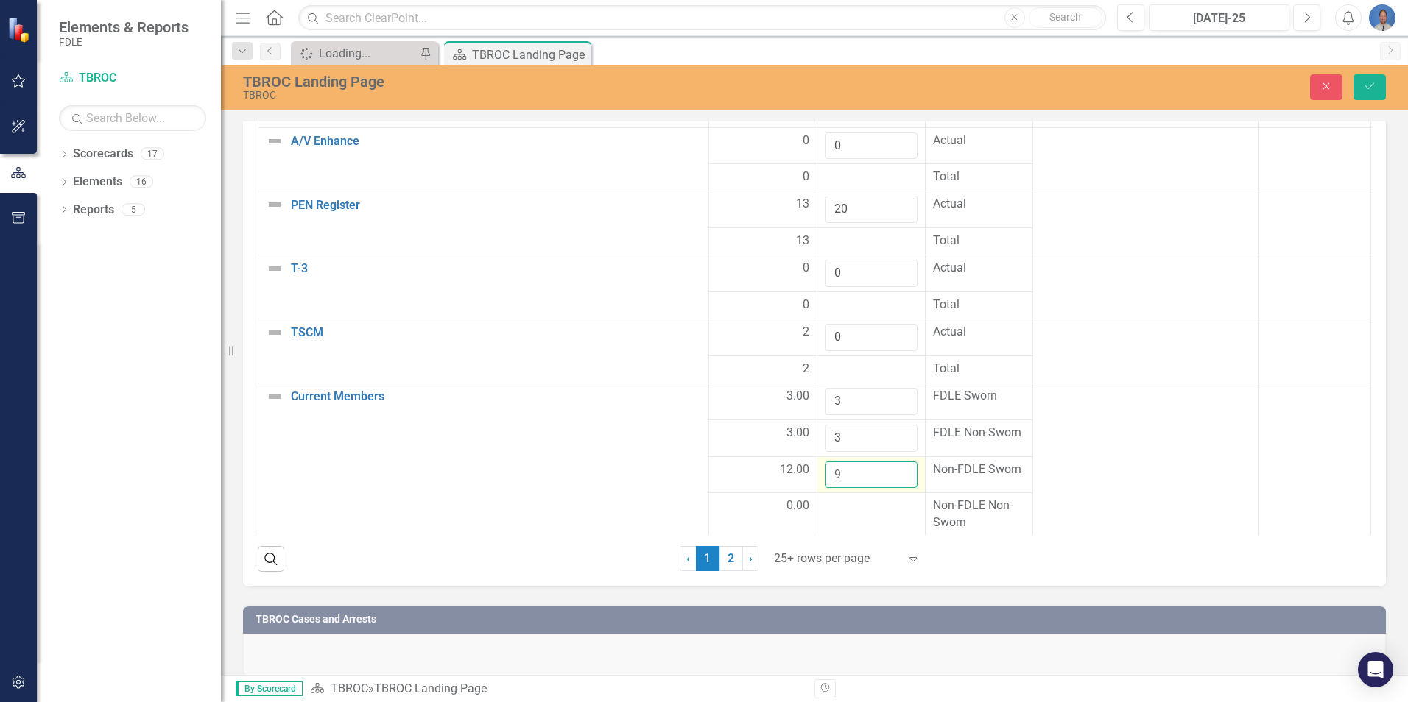
click at [892, 470] on input "9" at bounding box center [871, 475] width 93 height 27
click at [892, 470] on input "10" at bounding box center [871, 475] width 93 height 27
click at [892, 470] on input "11" at bounding box center [871, 475] width 93 height 27
type input "12"
click at [893, 470] on input "12" at bounding box center [871, 475] width 93 height 27
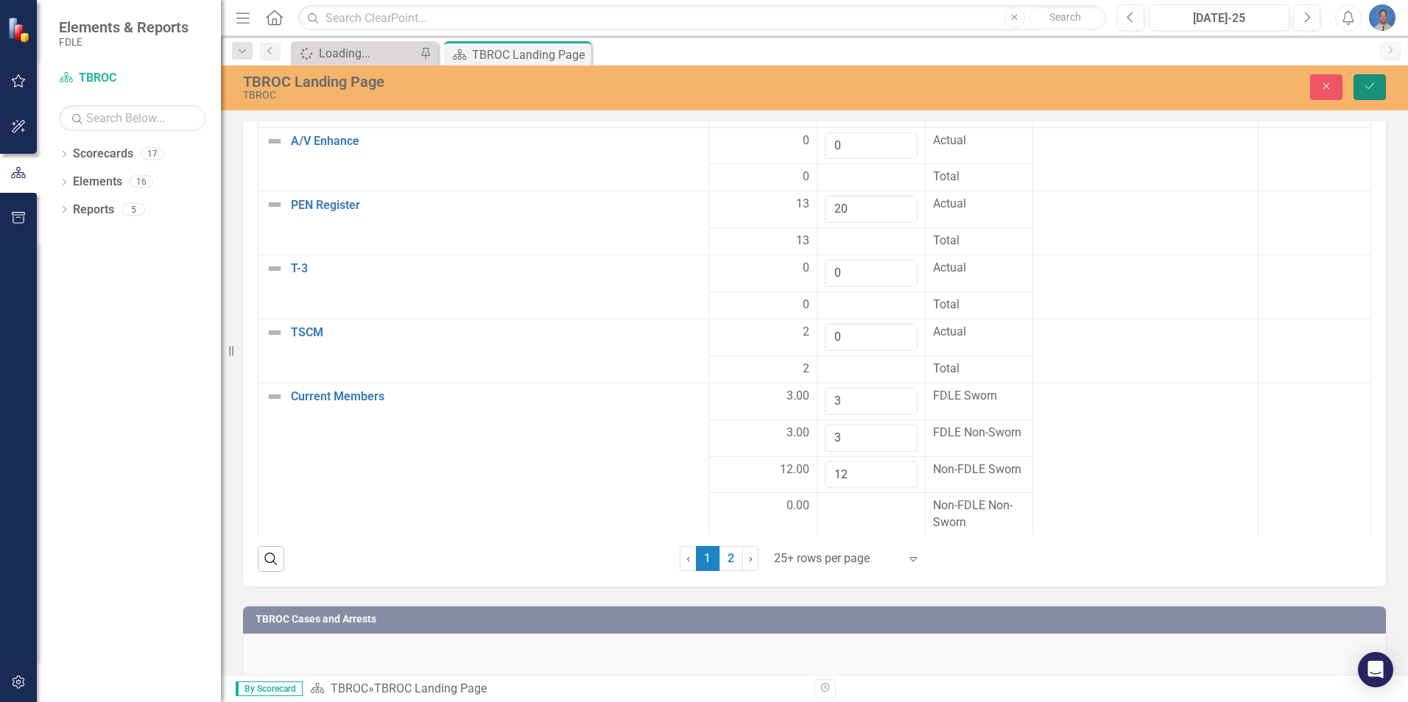
click at [1368, 80] on button "Save" at bounding box center [1369, 87] width 32 height 26
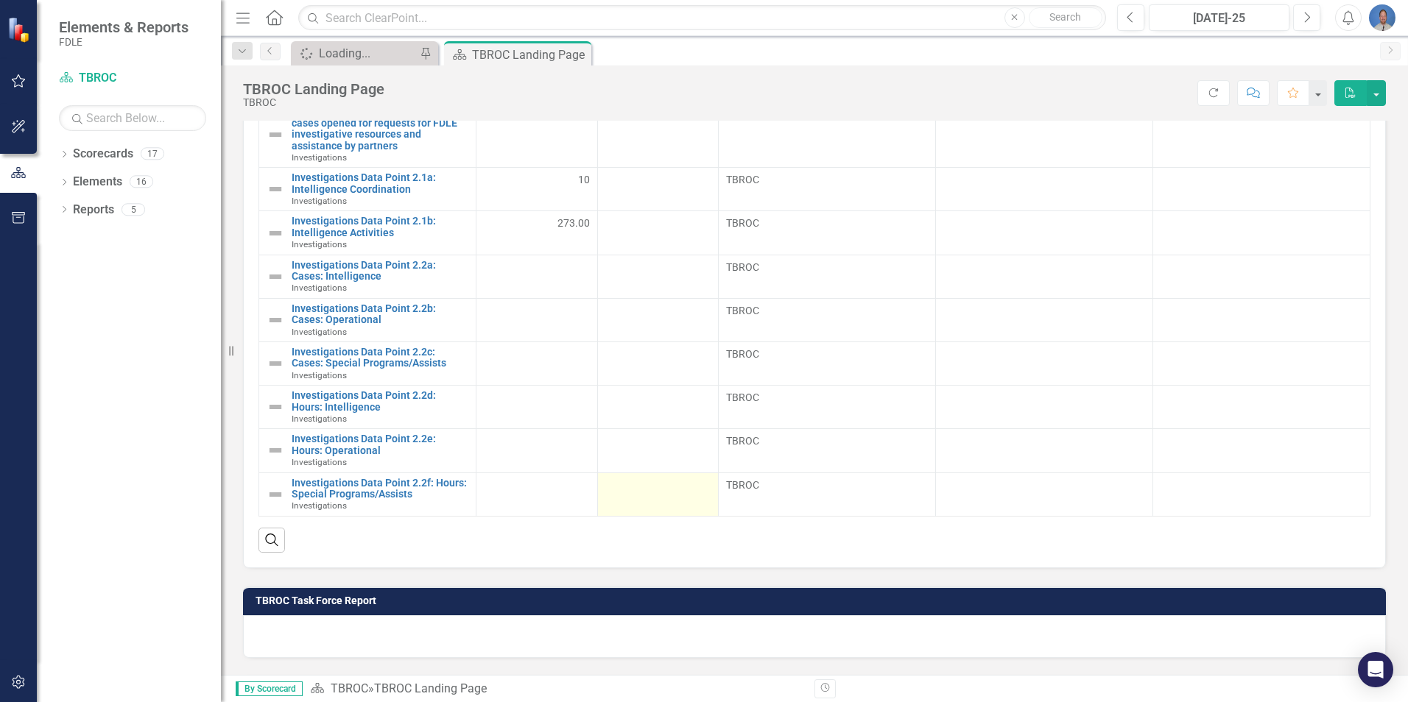
scroll to position [589, 0]
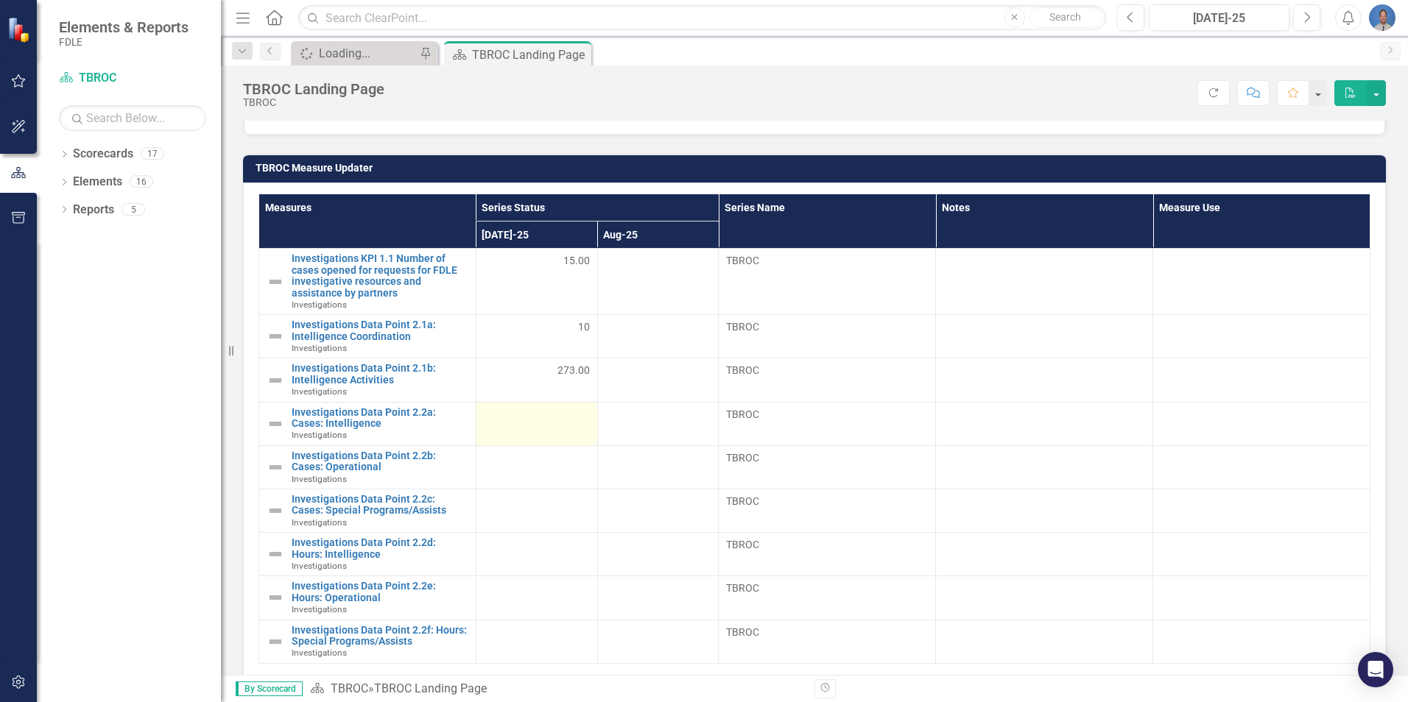
click at [562, 421] on div at bounding box center [537, 416] width 106 height 18
click at [577, 414] on div at bounding box center [537, 416] width 106 height 18
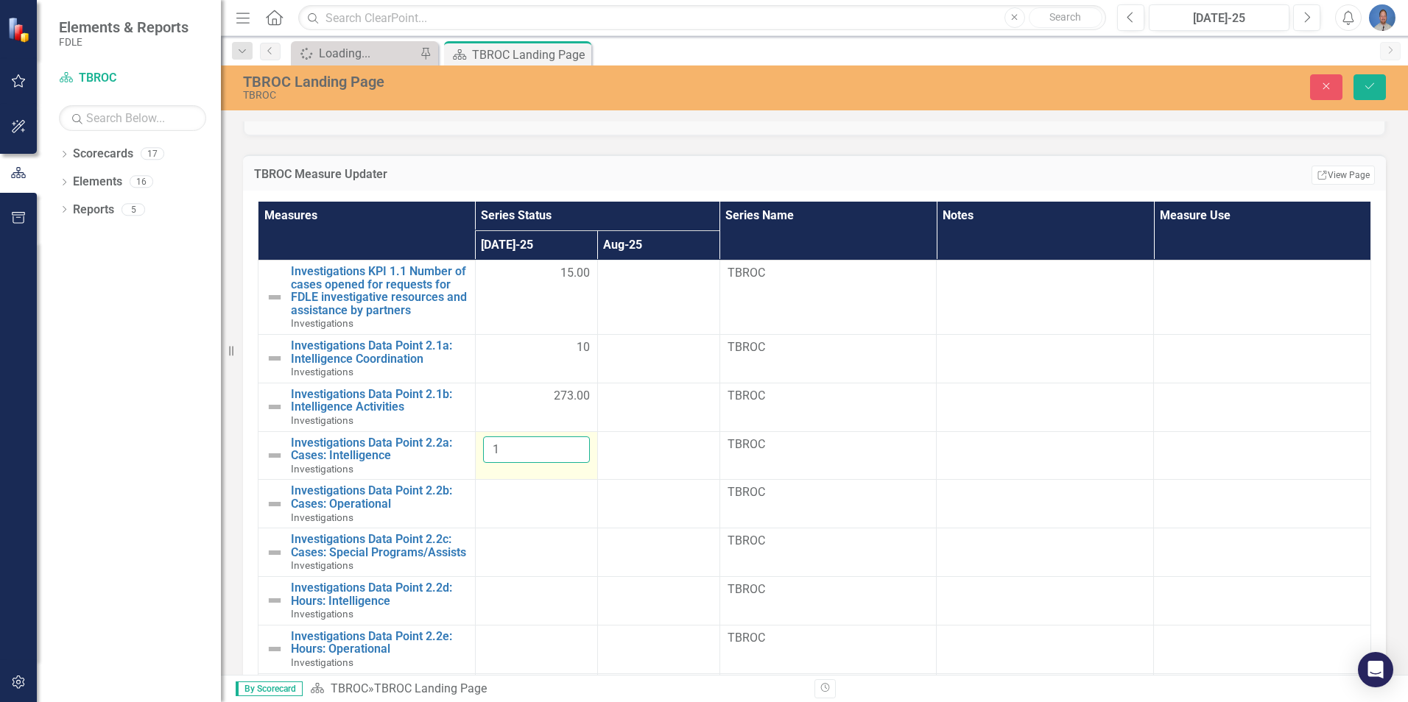
type input "1"
click at [568, 447] on input "1" at bounding box center [536, 450] width 107 height 27
click at [186, 454] on div "Dropdown Scorecards 17 FDLE FDLE Strategic Plan Dropdown Commands / Executive S…" at bounding box center [129, 422] width 184 height 560
click at [531, 554] on td at bounding box center [536, 553] width 122 height 49
click at [548, 550] on div at bounding box center [536, 542] width 107 height 18
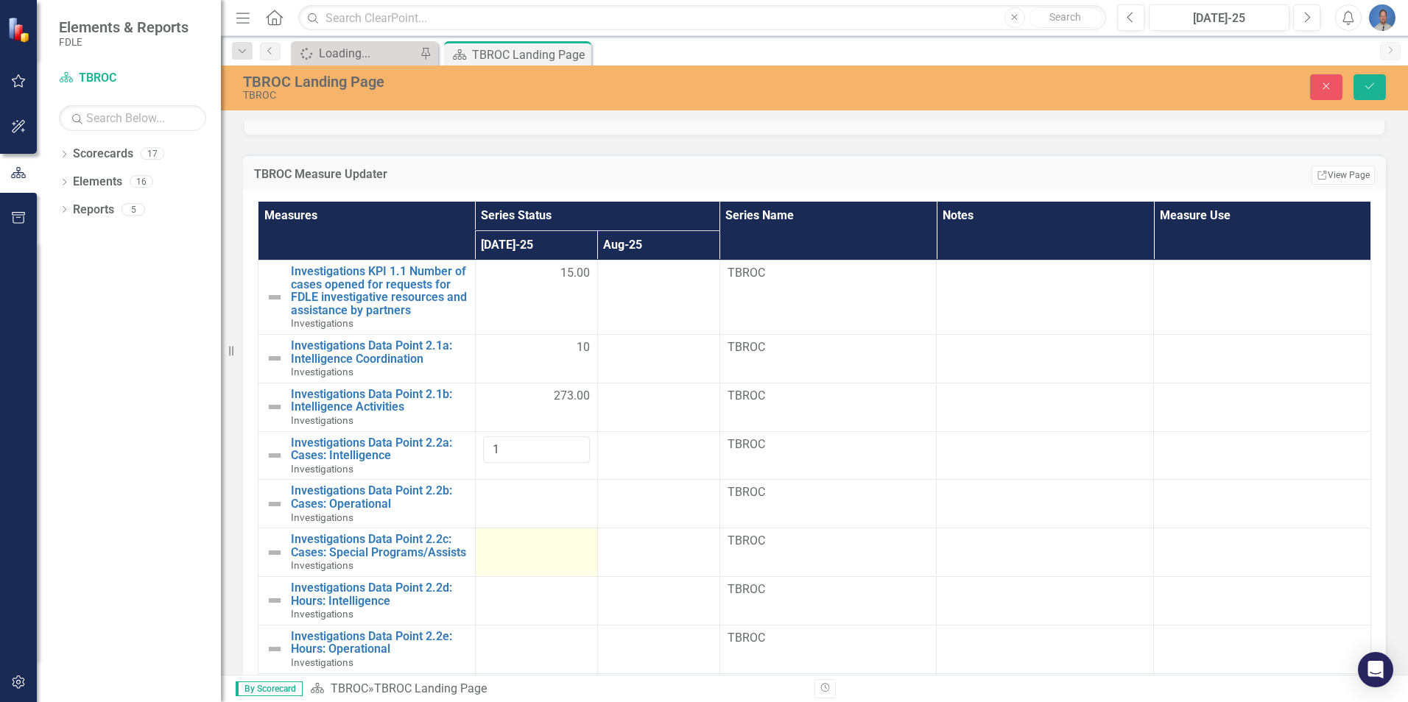
click at [548, 550] on div at bounding box center [536, 542] width 107 height 18
click at [568, 554] on input "-1" at bounding box center [536, 546] width 107 height 27
type input "0"
click at [568, 545] on input "0" at bounding box center [536, 546] width 107 height 27
click at [558, 501] on div at bounding box center [536, 493] width 107 height 18
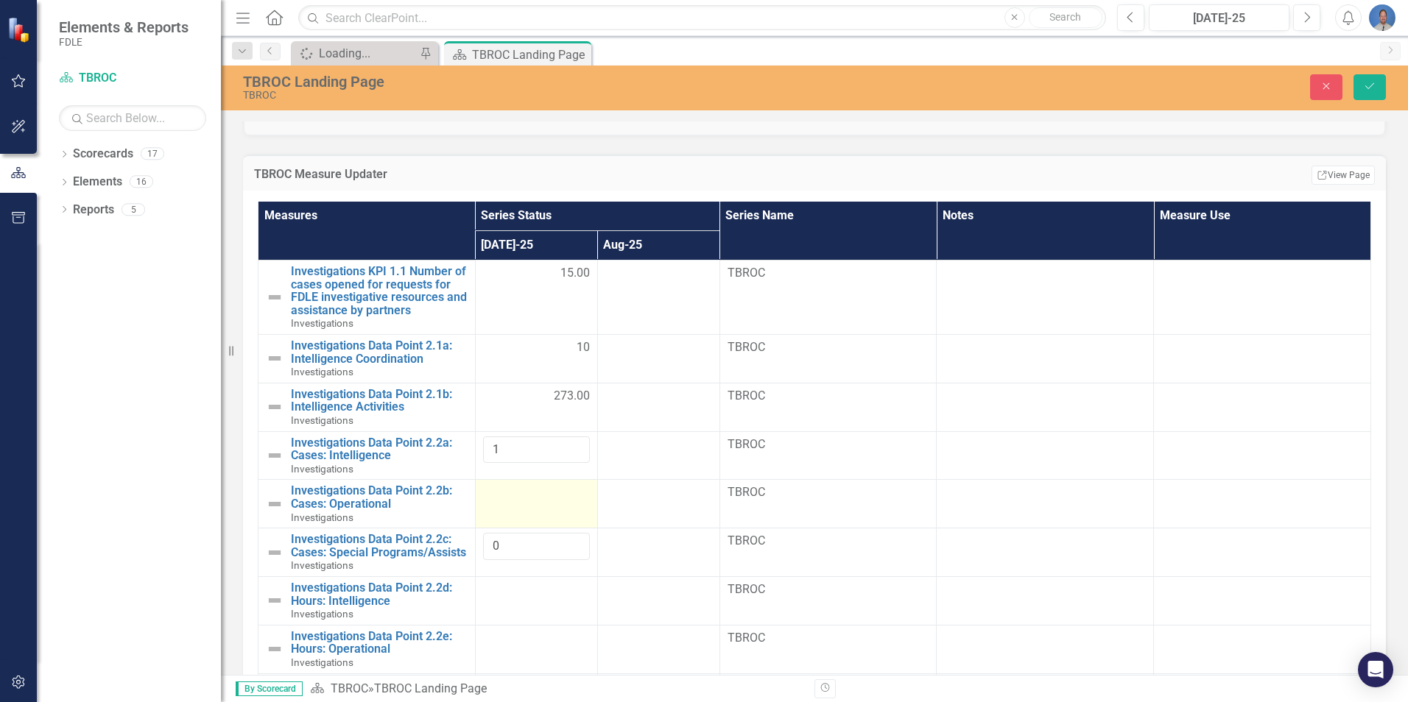
click at [556, 510] on td at bounding box center [536, 504] width 122 height 49
click at [562, 500] on div at bounding box center [536, 493] width 107 height 18
click at [568, 493] on input "1" at bounding box center [536, 497] width 107 height 27
click at [568, 494] on input "2" at bounding box center [536, 497] width 107 height 27
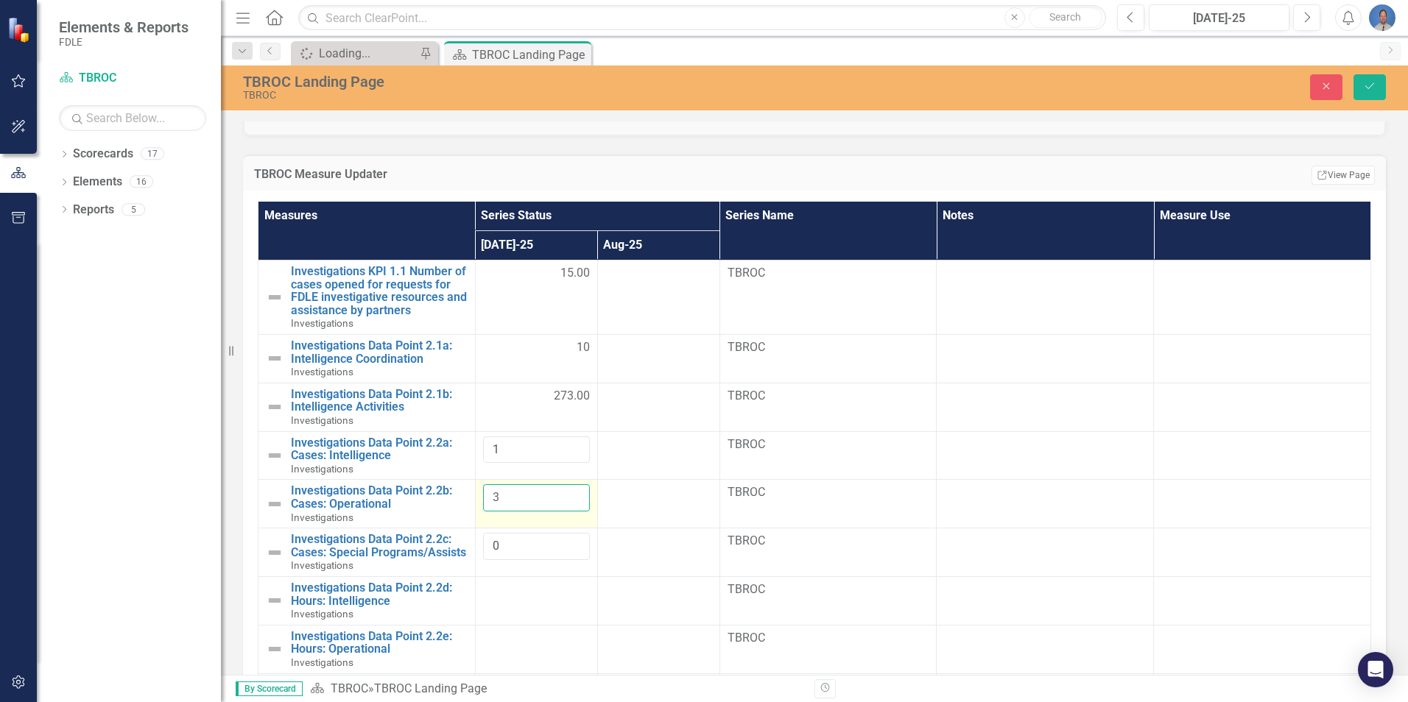
type input "3"
click at [567, 494] on input "3" at bounding box center [536, 497] width 107 height 27
drag, startPoint x: 1372, startPoint y: 85, endPoint x: 1271, endPoint y: 114, distance: 104.4
click at [1369, 85] on icon "Save" at bounding box center [1369, 86] width 13 height 10
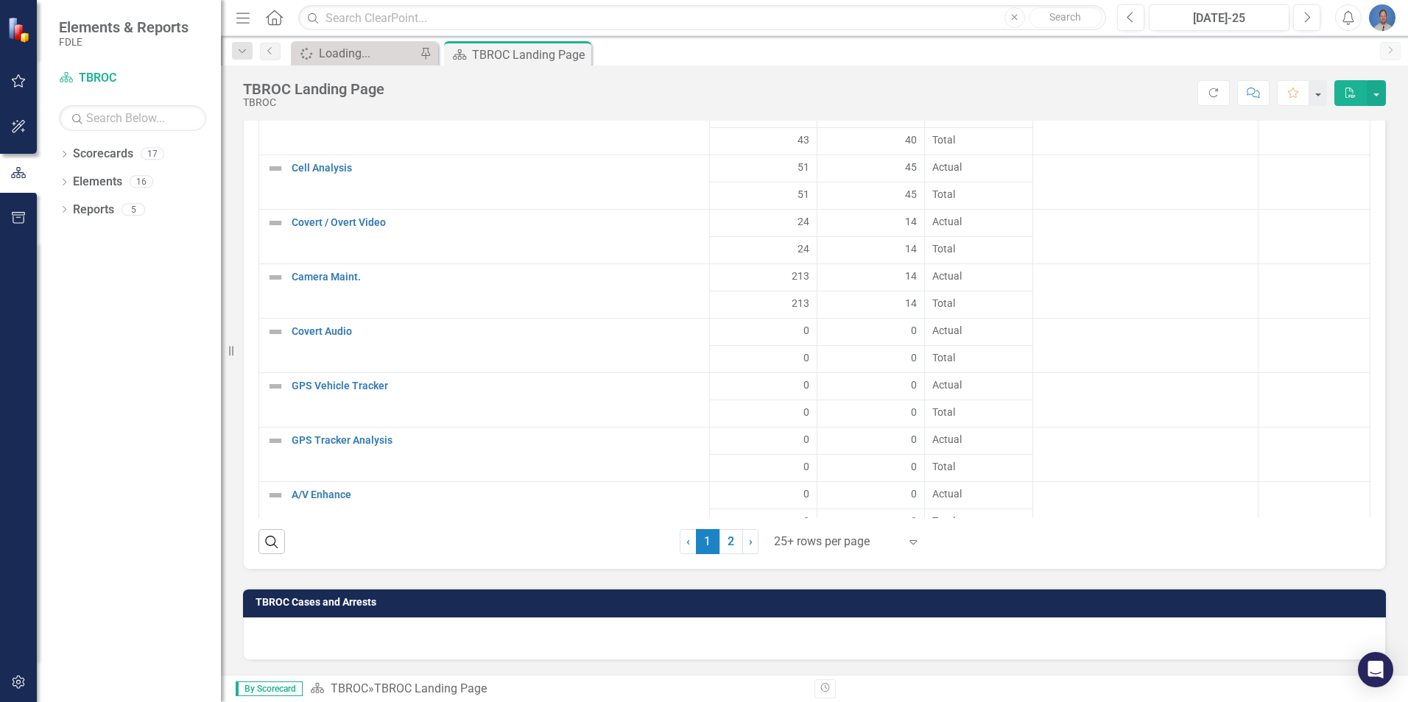
scroll to position [0, 0]
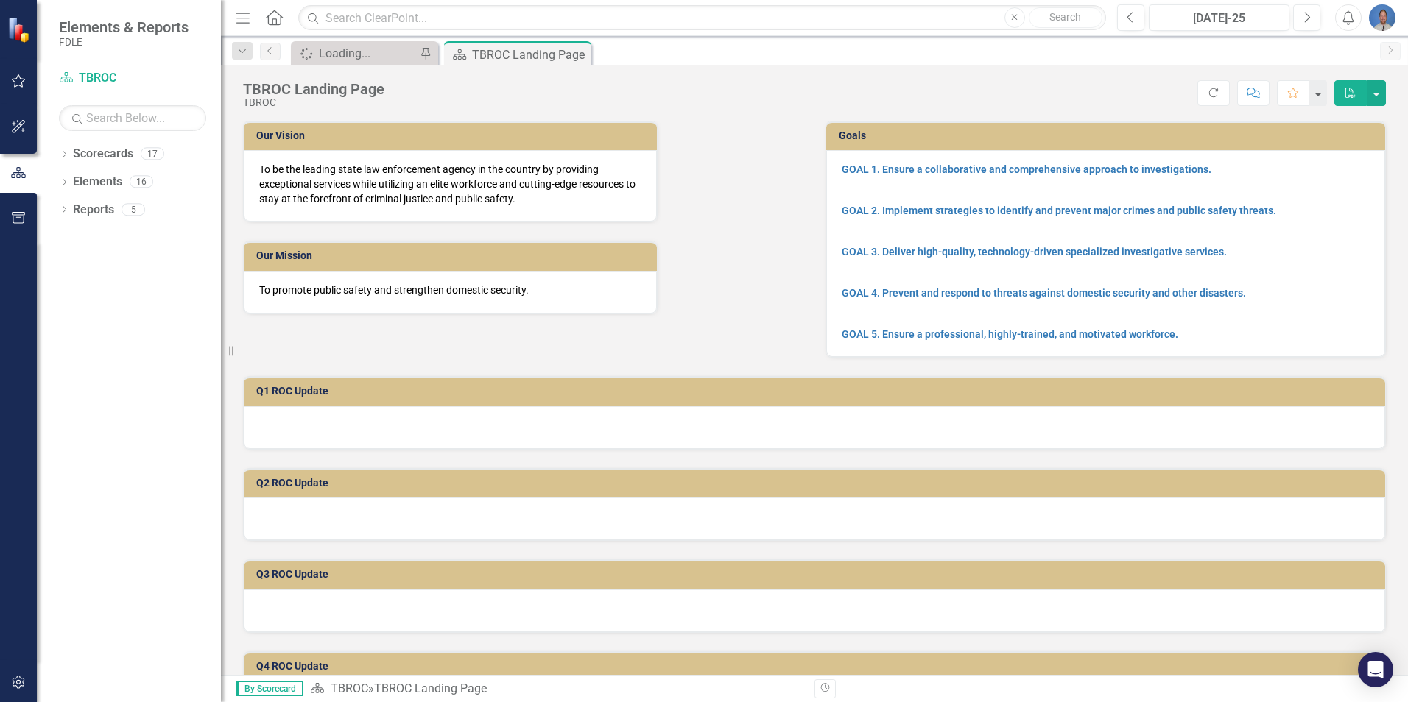
click at [1382, 19] on img "button" at bounding box center [1382, 17] width 27 height 27
click at [1323, 186] on link "Logout Log Out" at bounding box center [1336, 185] width 116 height 27
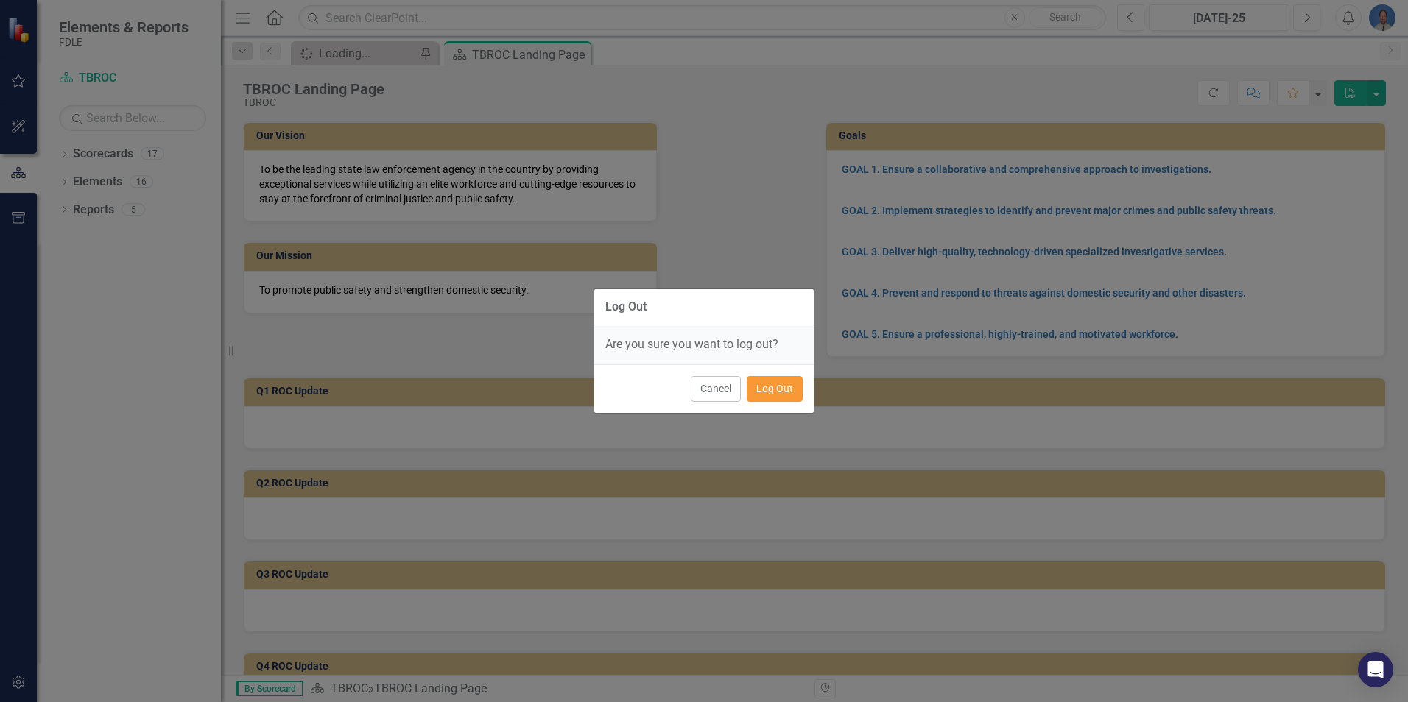
click at [775, 395] on button "Log Out" at bounding box center [775, 389] width 56 height 26
